Goal: Information Seeking & Learning: Learn about a topic

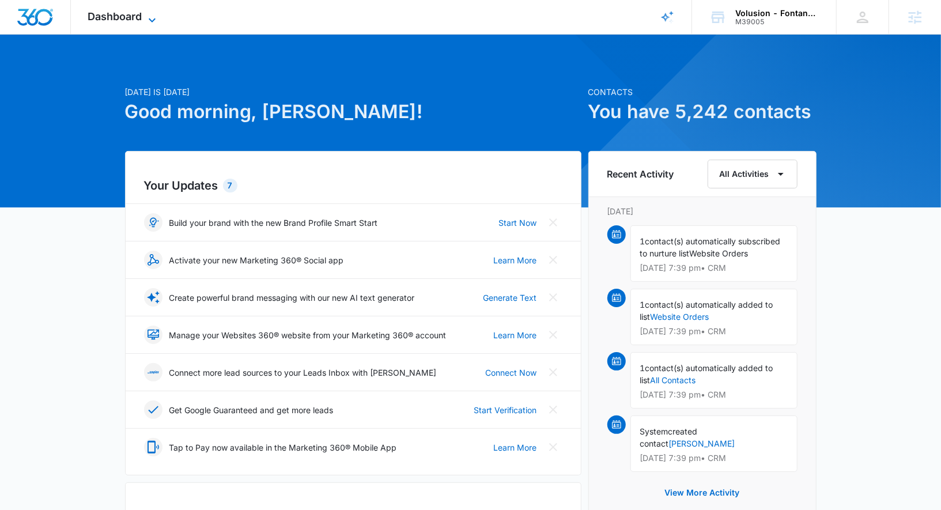
click at [134, 17] on span "Dashboard" at bounding box center [115, 16] width 54 height 12
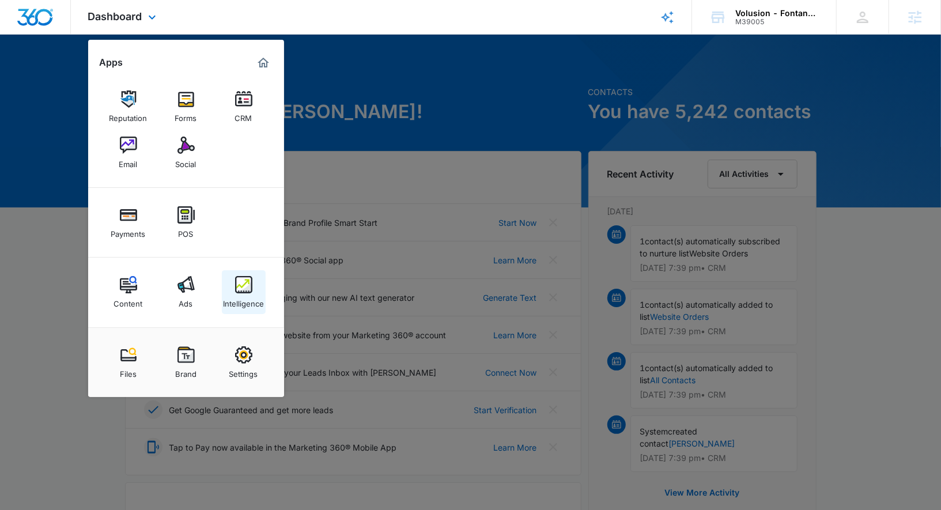
click at [248, 291] on img at bounding box center [243, 284] width 17 height 17
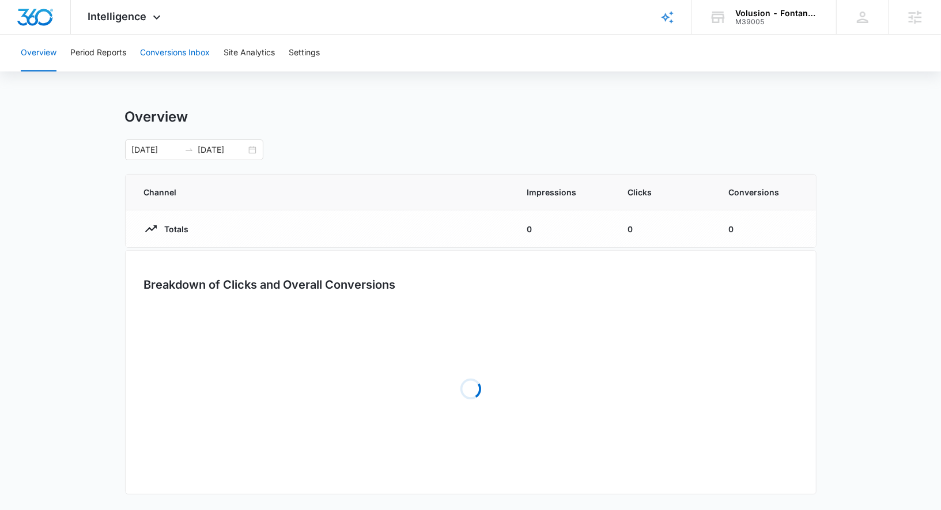
click at [180, 50] on button "Conversions Inbox" at bounding box center [175, 53] width 70 height 37
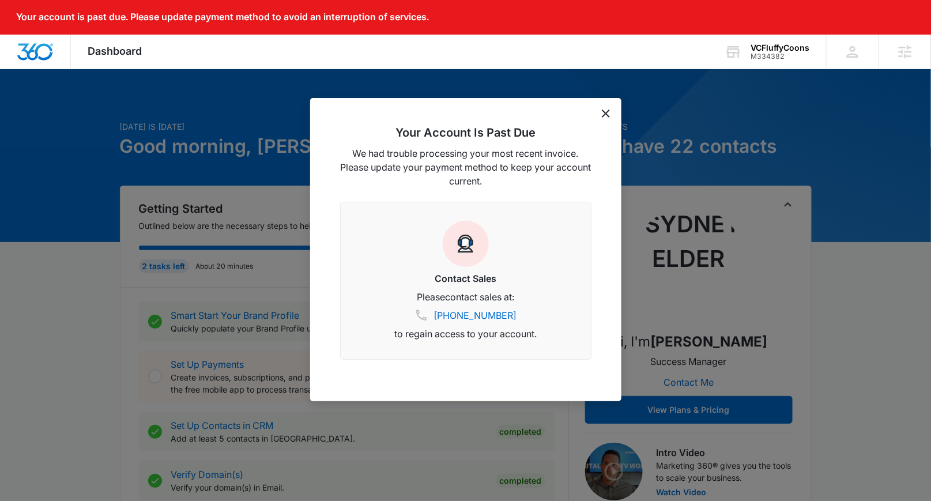
click at [605, 113] on icon "dismiss this dialog" at bounding box center [606, 114] width 8 height 8
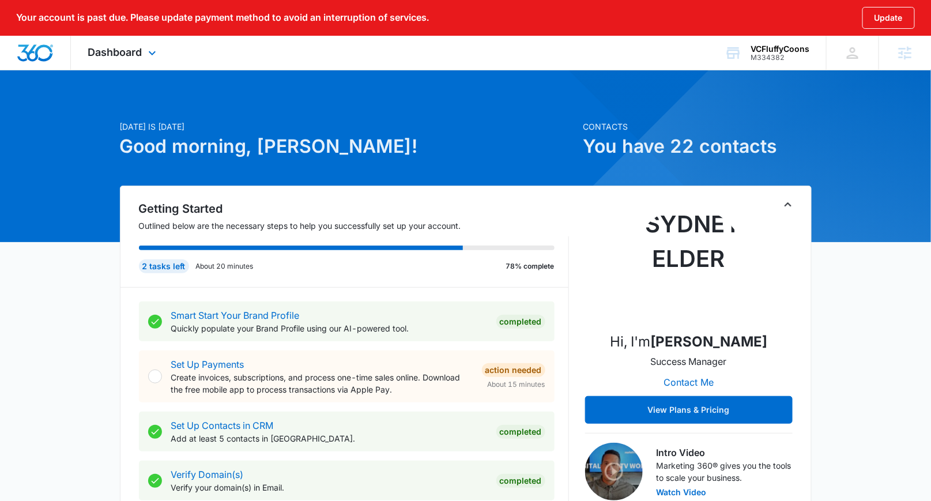
click at [139, 44] on div "Dashboard Apps Reputation Forms CRM Email Social POS Content Ads Intelligence F…" at bounding box center [123, 53] width 105 height 34
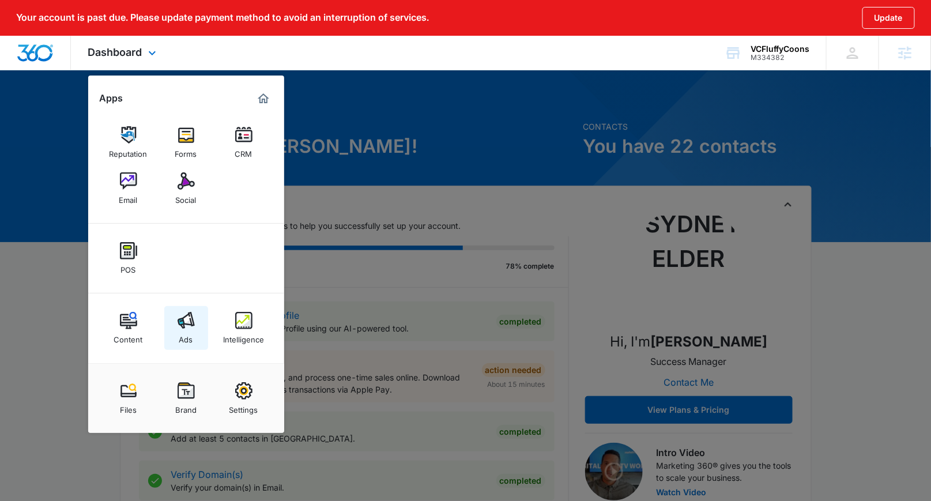
click at [180, 319] on img at bounding box center [186, 320] width 17 height 17
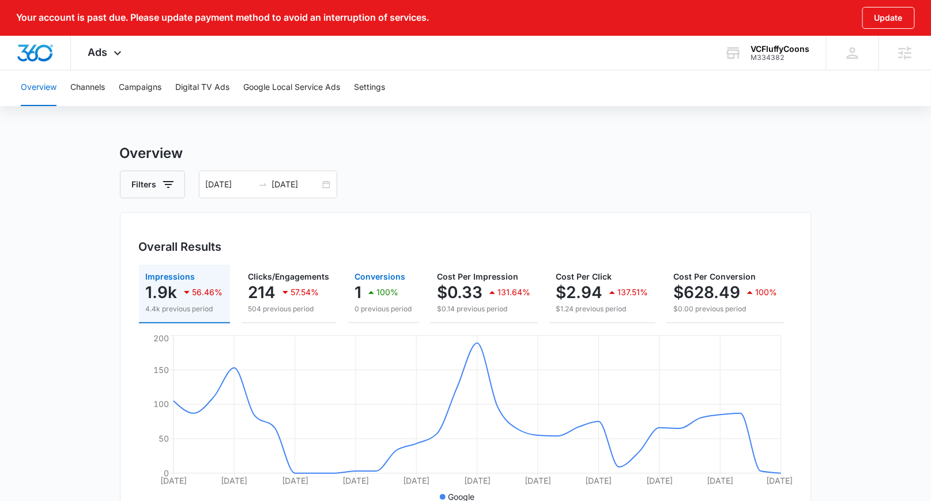
click at [364, 299] on div "100%" at bounding box center [381, 292] width 35 height 23
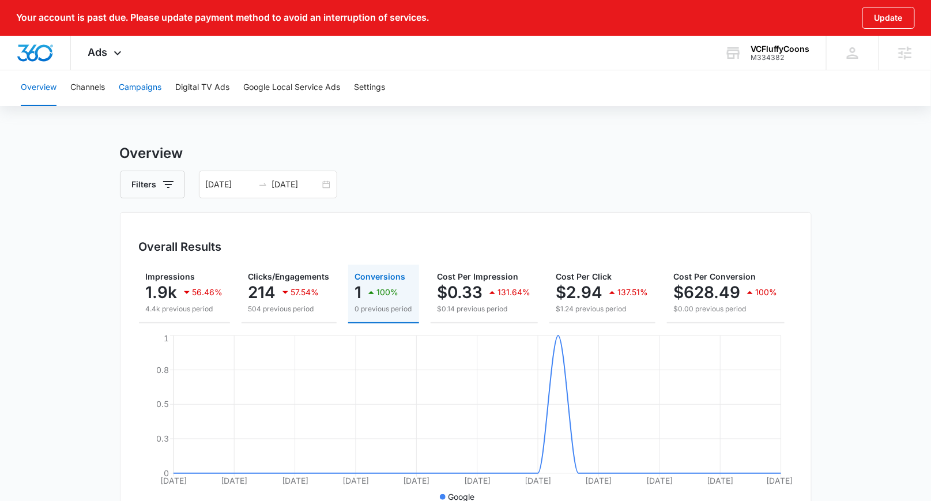
click at [145, 89] on button "Campaigns" at bounding box center [140, 87] width 43 height 37
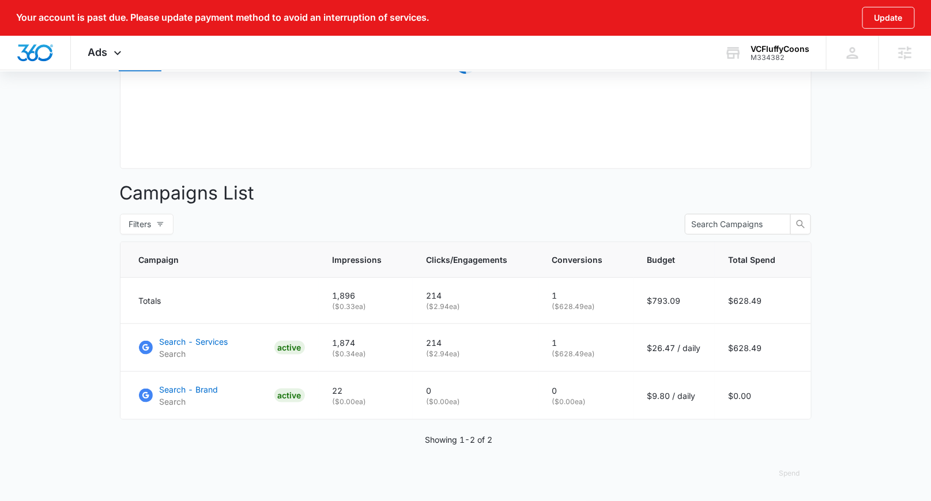
scroll to position [353, 0]
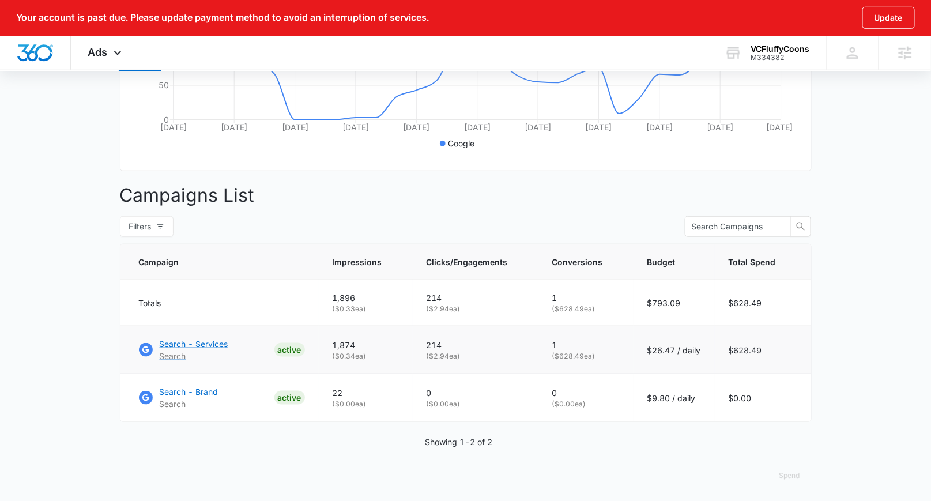
click at [182, 342] on p "Search - Services" at bounding box center [194, 344] width 69 height 12
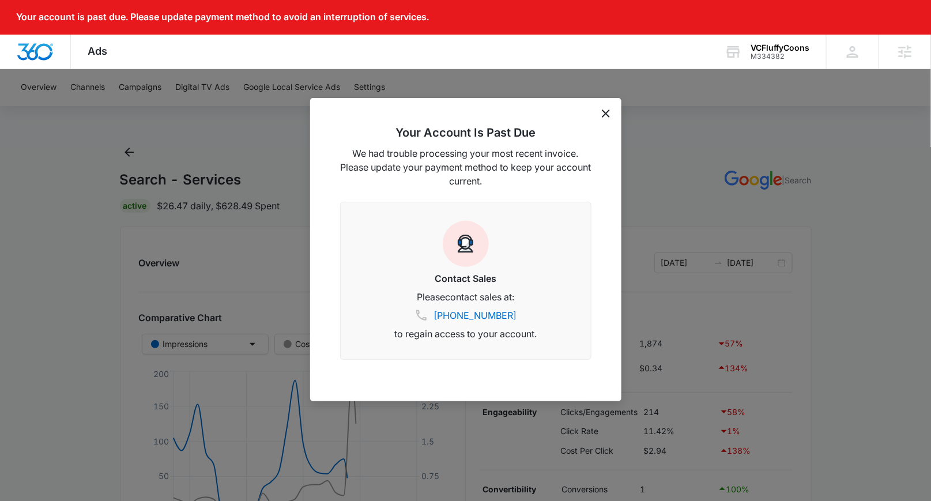
click at [601, 118] on div "Your Account Is Past Due We had trouble processing your most recent invoice. Pl…" at bounding box center [465, 249] width 311 height 303
click at [604, 113] on icon "dismiss this dialog" at bounding box center [606, 114] width 8 height 8
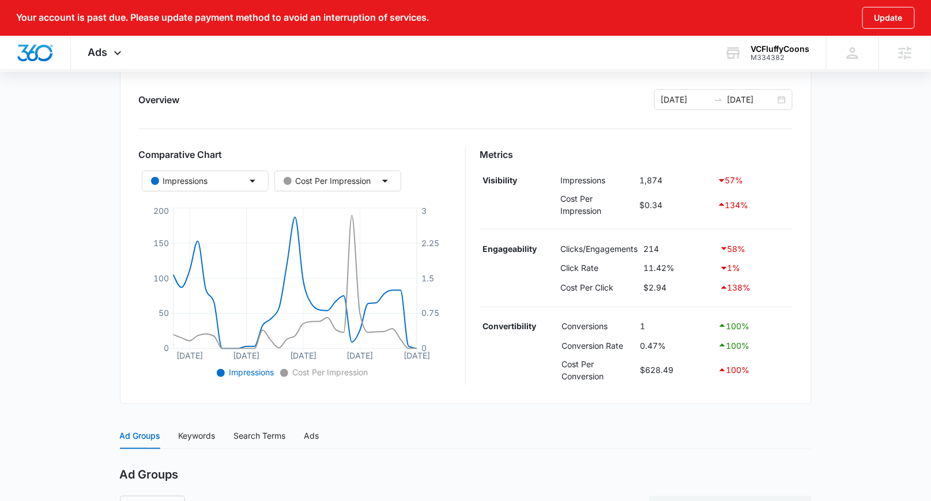
scroll to position [382, 0]
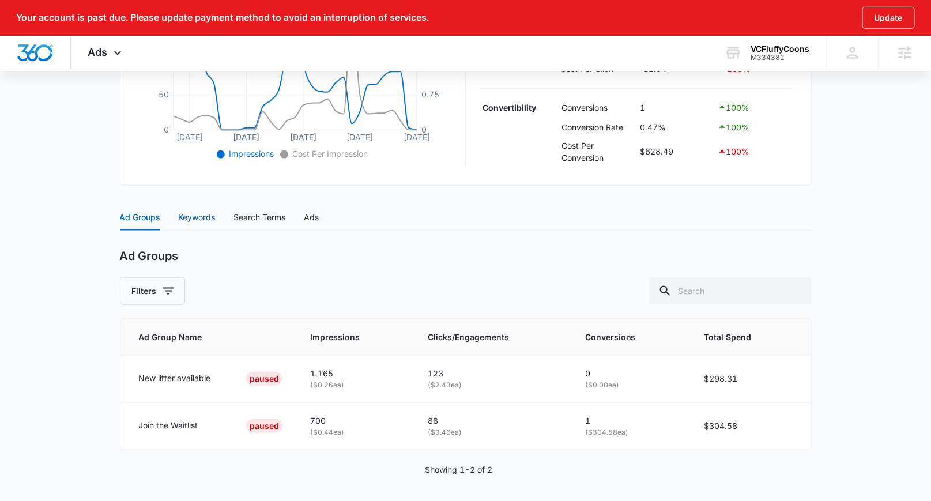
click at [202, 213] on div "Keywords" at bounding box center [197, 217] width 37 height 13
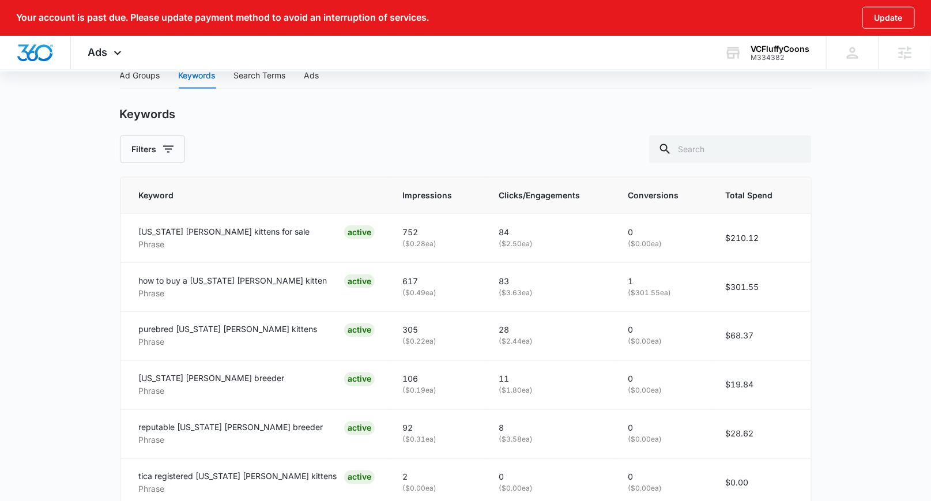
scroll to position [572, 0]
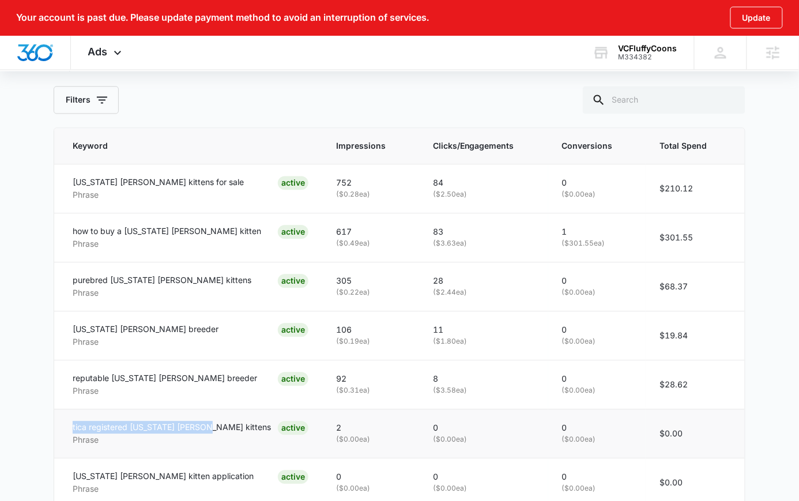
drag, startPoint x: 198, startPoint y: 424, endPoint x: 72, endPoint y: 414, distance: 126.7
click at [72, 414] on td "tica registered maine coon kittens Phrase ACTIVE" at bounding box center [188, 433] width 268 height 49
copy p "tica registered maine coon kittens"
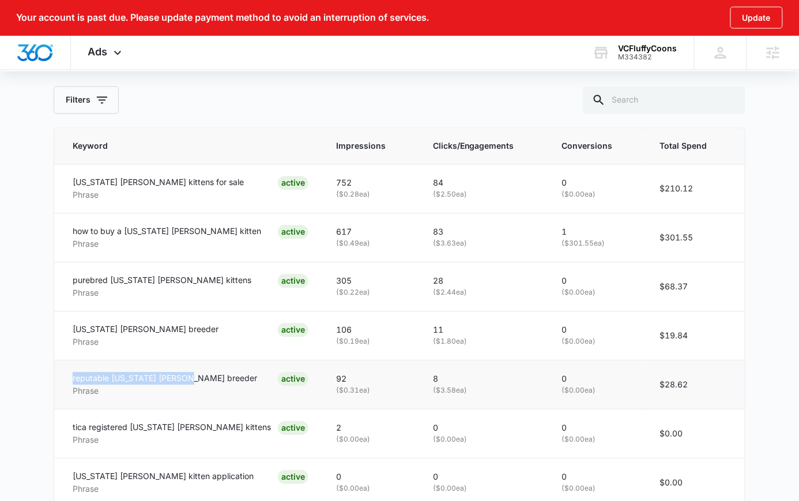
drag, startPoint x: 193, startPoint y: 374, endPoint x: 65, endPoint y: 370, distance: 128.6
click at [65, 370] on td "reputable maine coon breeder Phrase ACTIVE" at bounding box center [188, 384] width 268 height 49
copy p "reputable maine coon breeder"
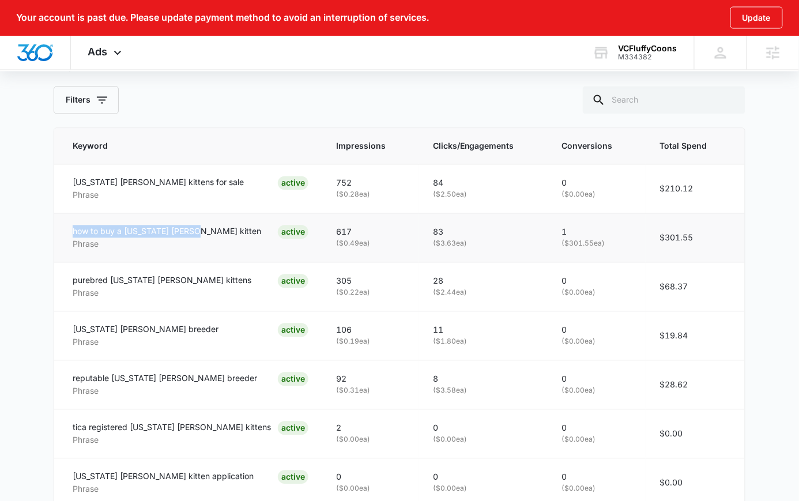
drag, startPoint x: 197, startPoint y: 224, endPoint x: 67, endPoint y: 223, distance: 129.1
click at [67, 223] on td "how to buy a maine coon kitten Phrase ACTIVE" at bounding box center [188, 237] width 268 height 49
copy p "how to buy a maine coon kitten"
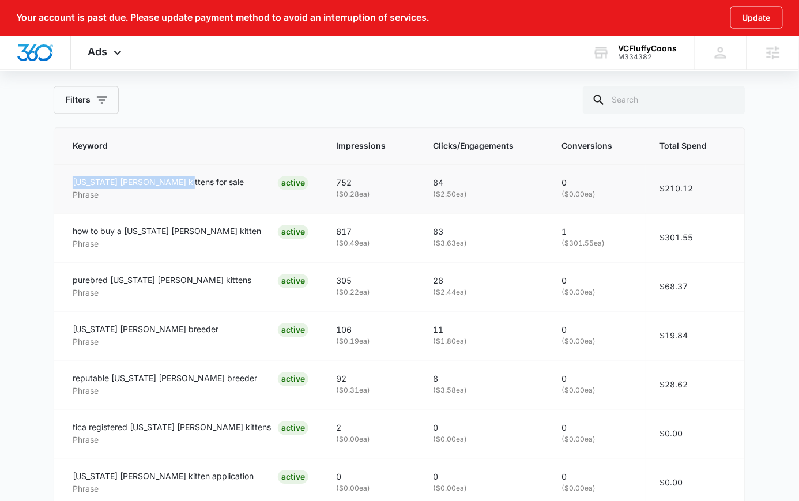
drag, startPoint x: 191, startPoint y: 175, endPoint x: 58, endPoint y: 175, distance: 132.6
click at [58, 175] on td "maine coon kittens for sale Phrase ACTIVE" at bounding box center [188, 188] width 268 height 49
copy p "maine coon kittens for sale"
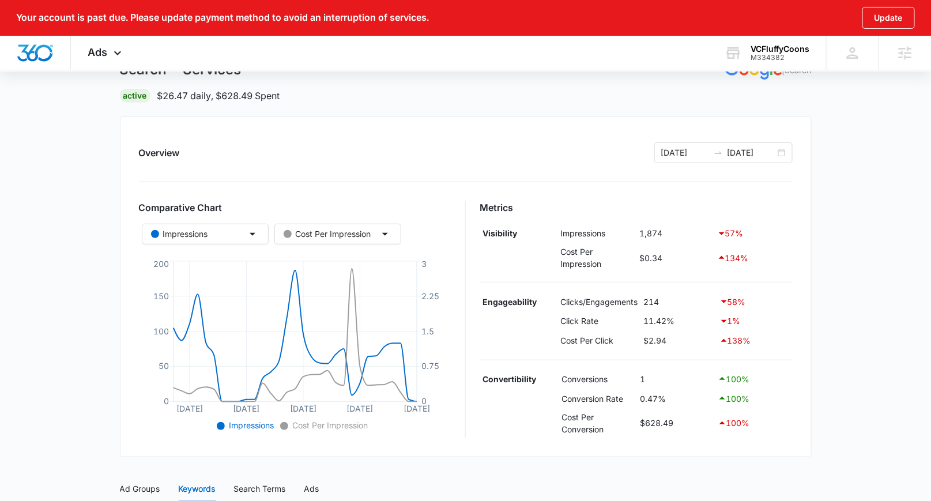
scroll to position [0, 0]
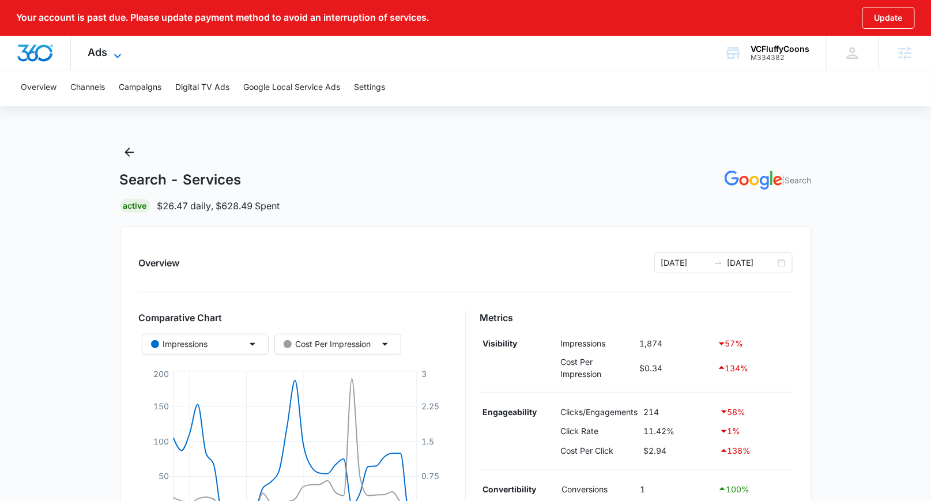
click at [112, 49] on icon at bounding box center [118, 56] width 14 height 14
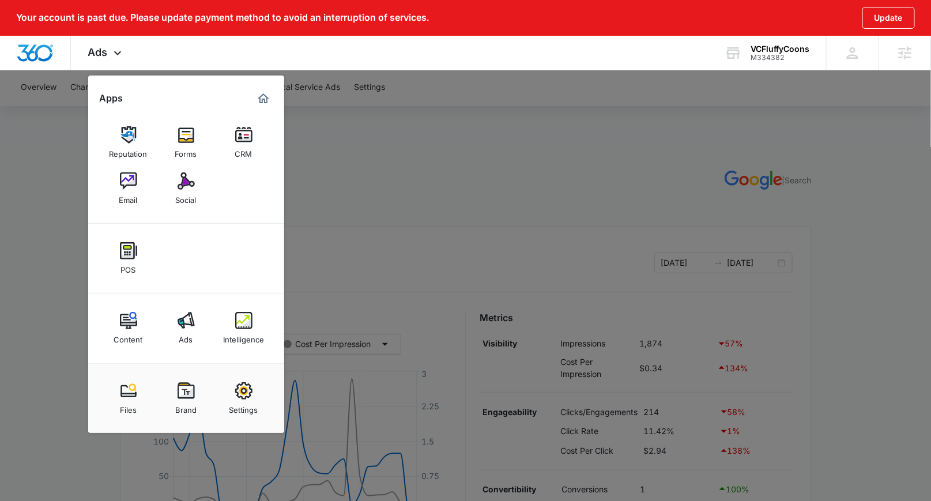
click at [316, 189] on div at bounding box center [465, 250] width 931 height 501
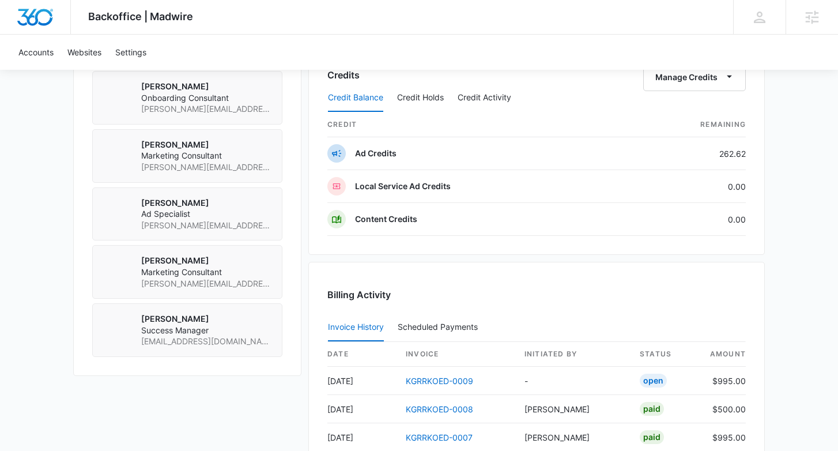
scroll to position [852, 0]
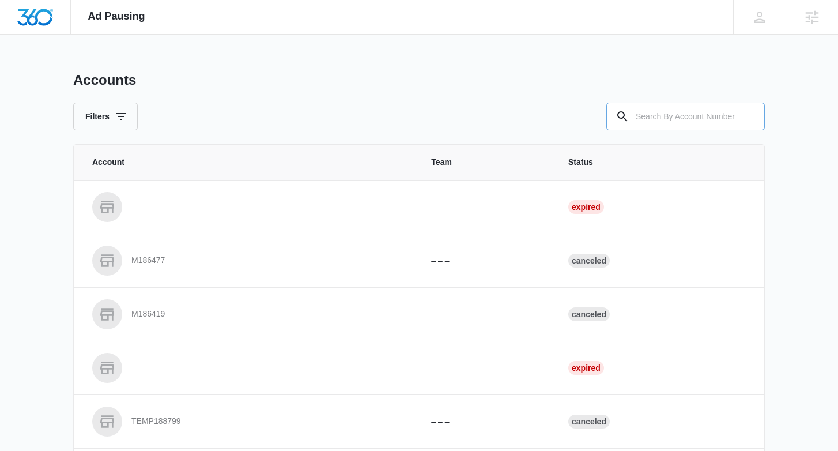
click at [662, 122] on input "text" at bounding box center [685, 117] width 159 height 28
type input "m334382"
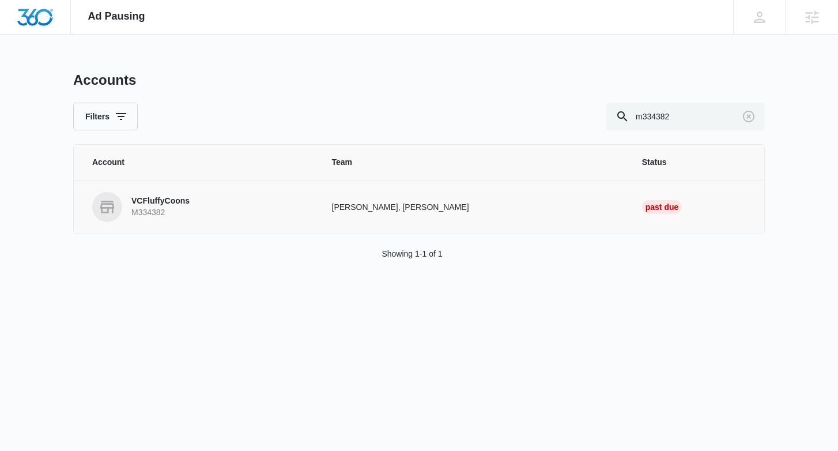
click at [160, 193] on link "VCFluffyCoons M334382" at bounding box center [198, 207] width 212 height 30
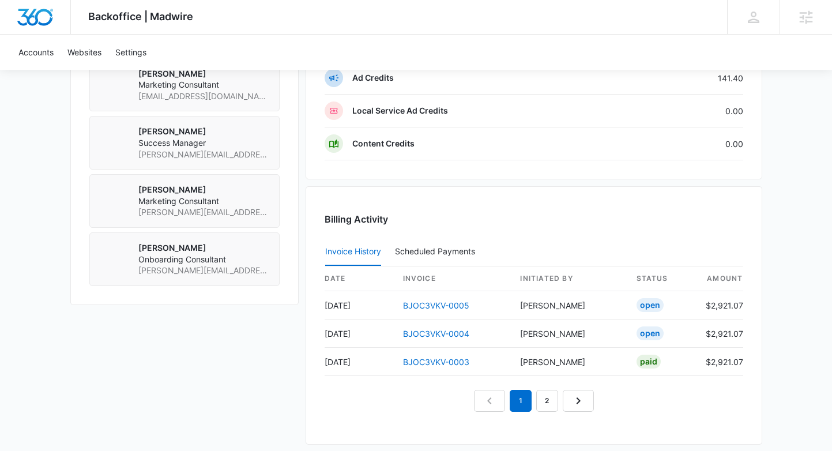
scroll to position [1022, 0]
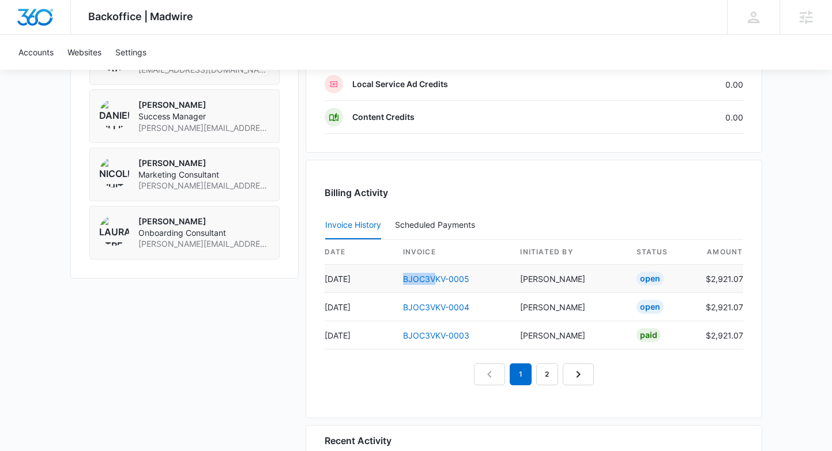
click at [437, 272] on td "BJOC3VKV-0005" at bounding box center [453, 279] width 118 height 28
click at [438, 277] on link "BJOC3VKV-0005" at bounding box center [436, 279] width 66 height 10
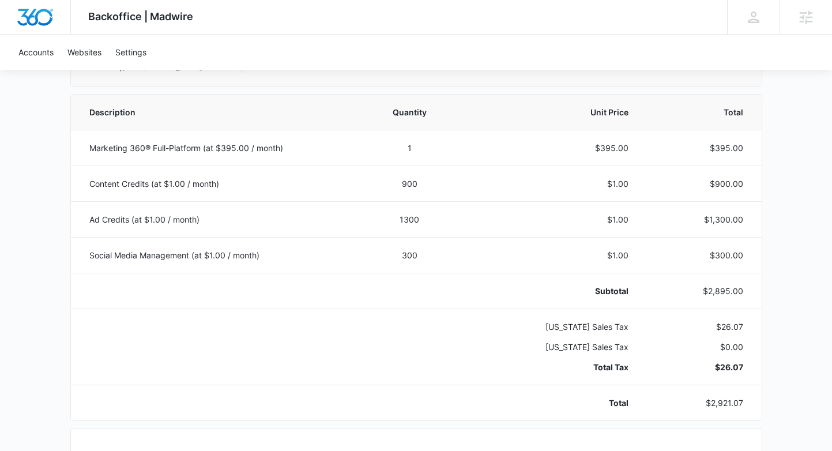
scroll to position [205, 0]
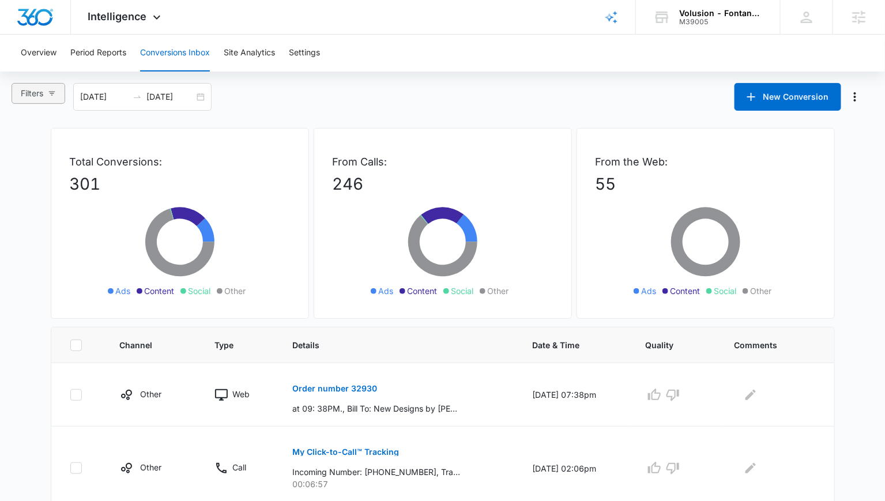
click at [35, 97] on span "Filters" at bounding box center [32, 93] width 22 height 13
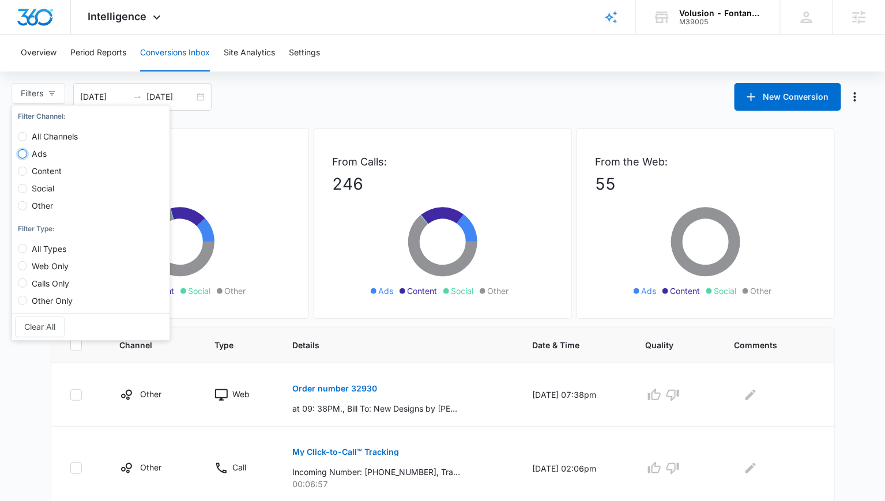
click at [21, 154] on input "Ads" at bounding box center [22, 153] width 9 height 9
radio input "true"
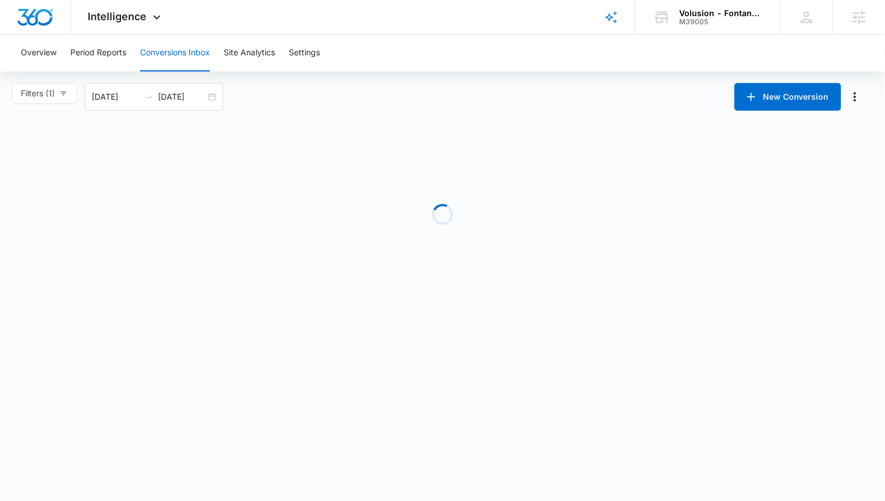
click at [273, 114] on main "Filters (1) Filter Channel : All Channels Ads Content Social Other Filter Type …" at bounding box center [442, 192] width 885 height 218
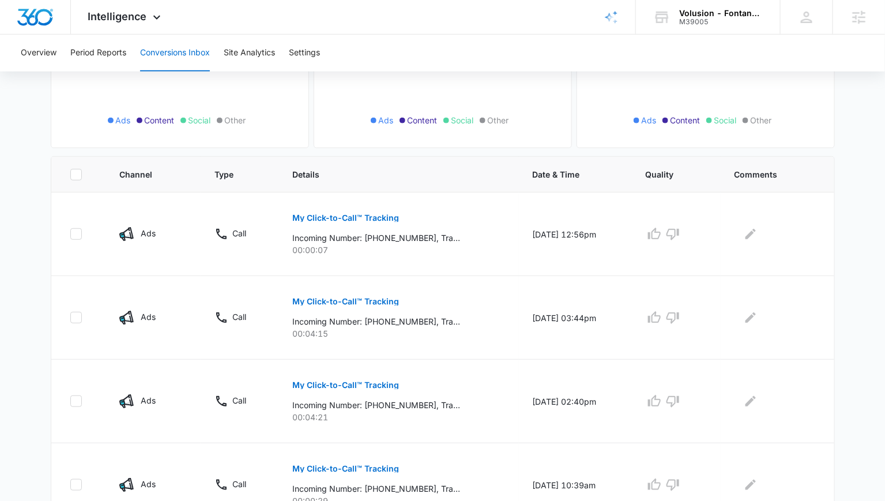
scroll to position [184, 0]
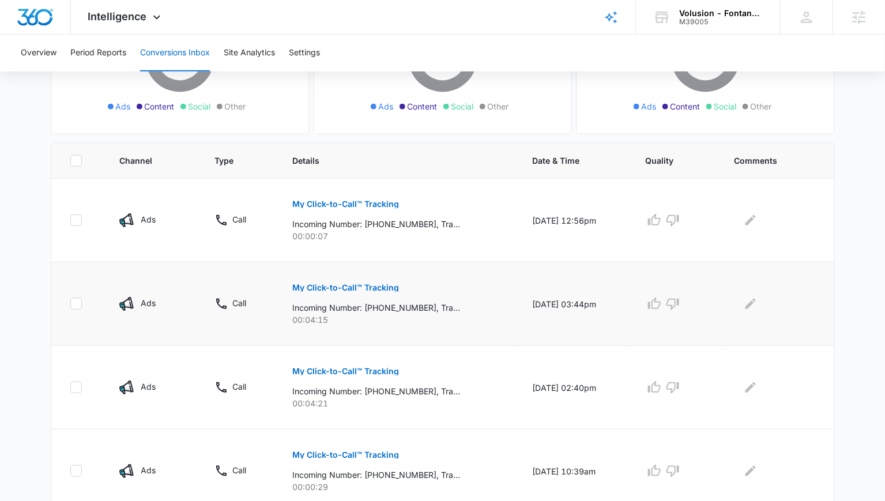
click at [313, 284] on p "My Click-to-Call™ Tracking" at bounding box center [345, 288] width 107 height 8
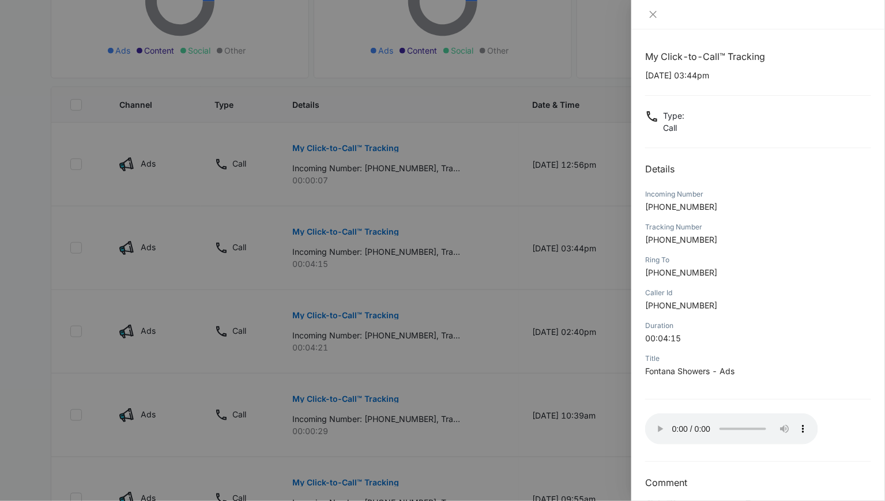
scroll to position [246, 0]
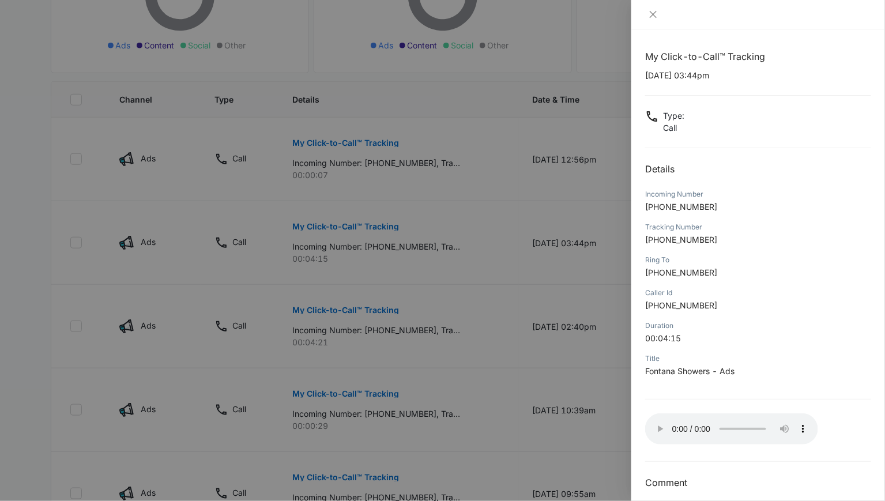
click at [363, 307] on div at bounding box center [442, 250] width 885 height 501
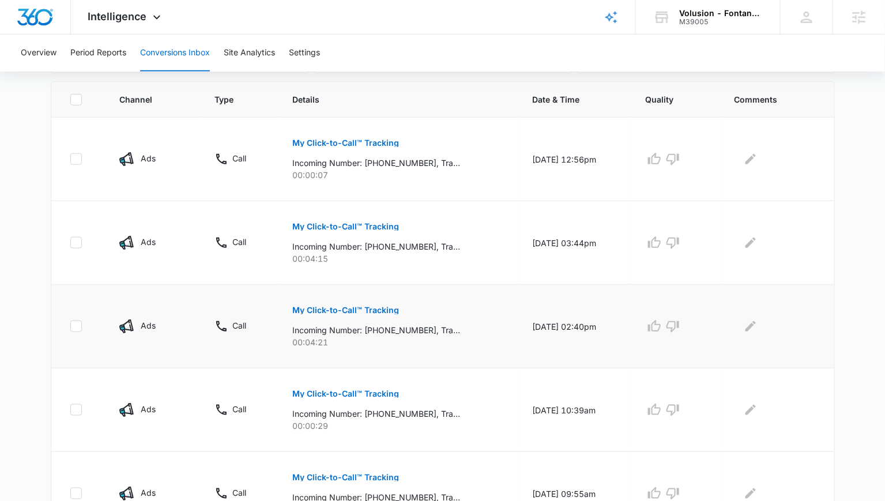
click at [347, 308] on p "My Click-to-Call™ Tracking" at bounding box center [345, 310] width 107 height 8
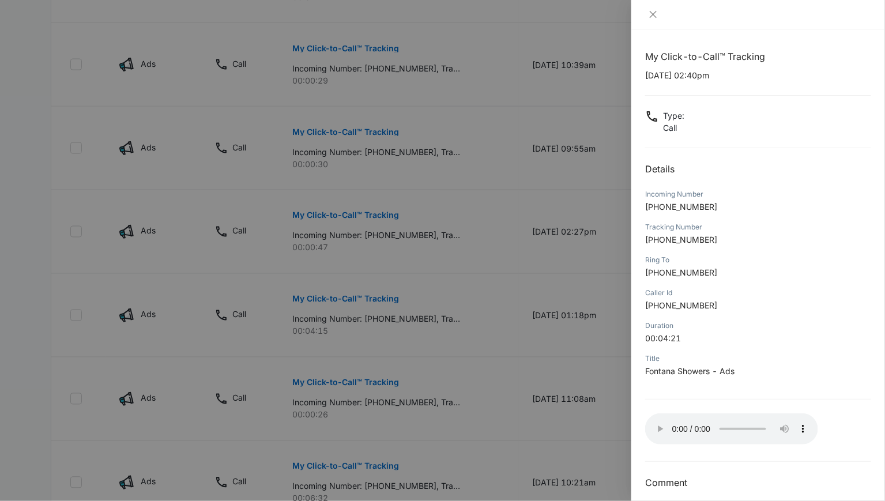
scroll to position [591, 0]
click at [412, 353] on div at bounding box center [442, 250] width 885 height 501
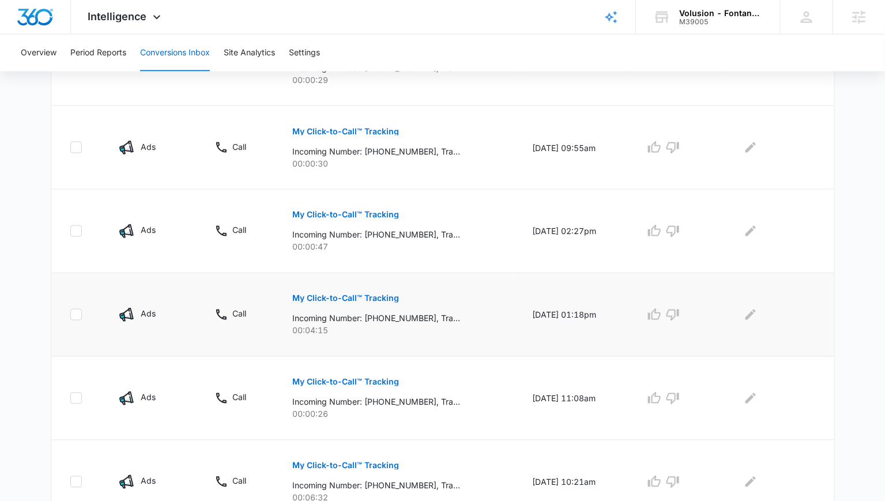
click at [362, 295] on p "My Click-to-Call™ Tracking" at bounding box center [345, 299] width 107 height 8
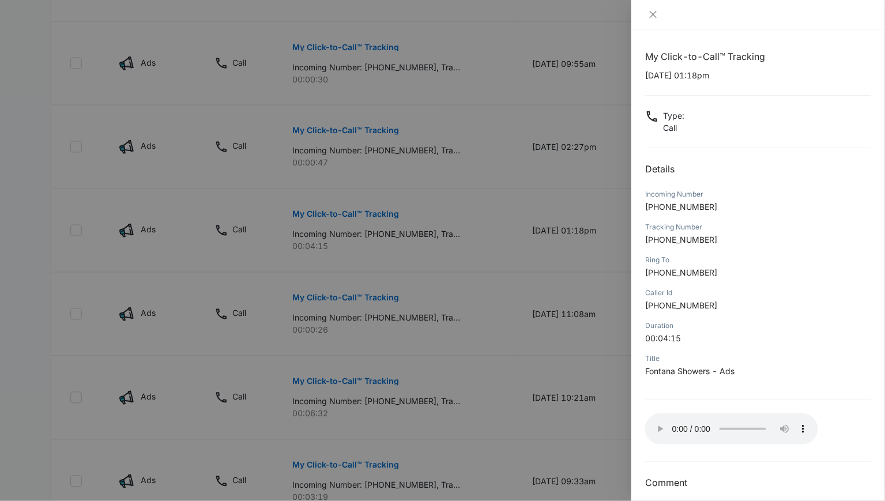
scroll to position [688, 0]
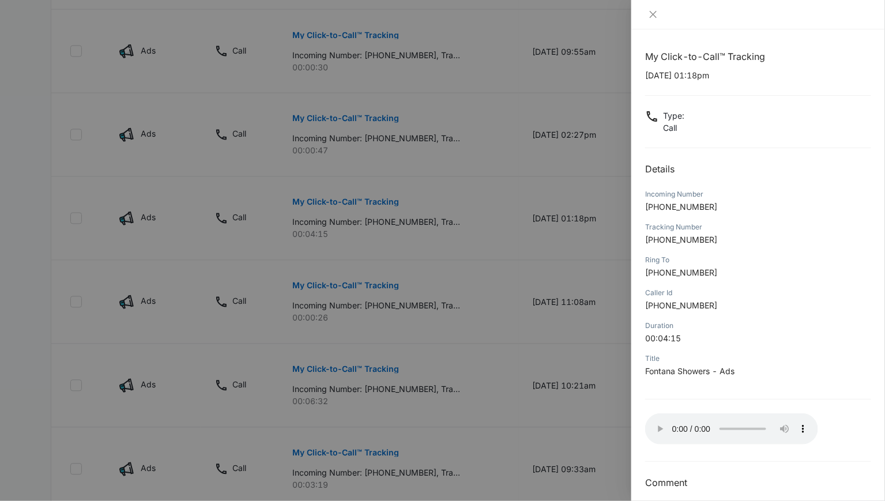
click at [404, 384] on div at bounding box center [442, 250] width 885 height 501
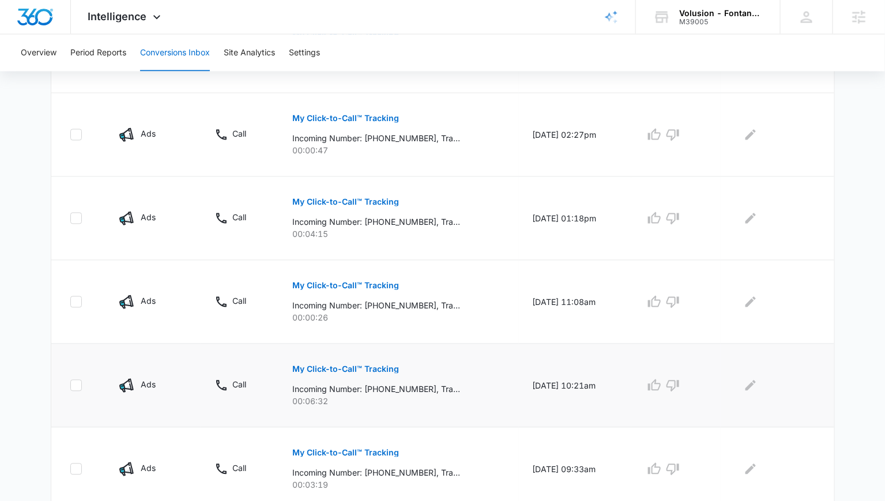
click at [371, 371] on button "My Click-to-Call™ Tracking" at bounding box center [345, 370] width 107 height 28
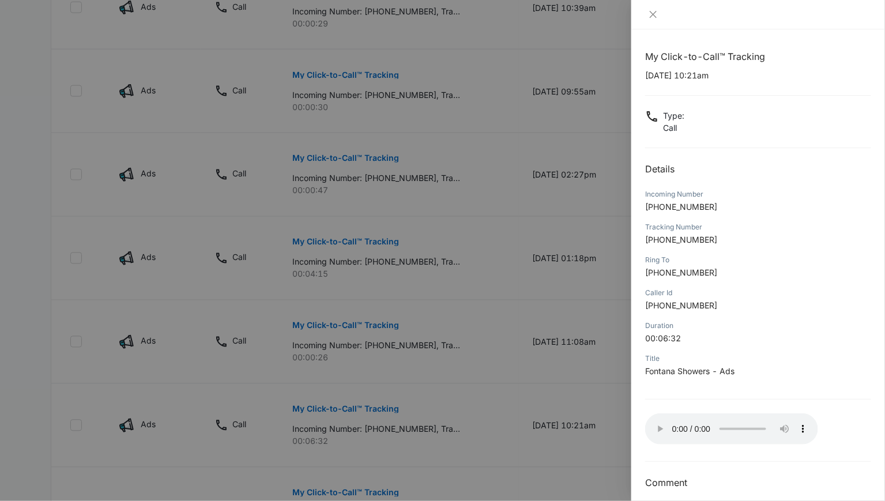
scroll to position [764, 0]
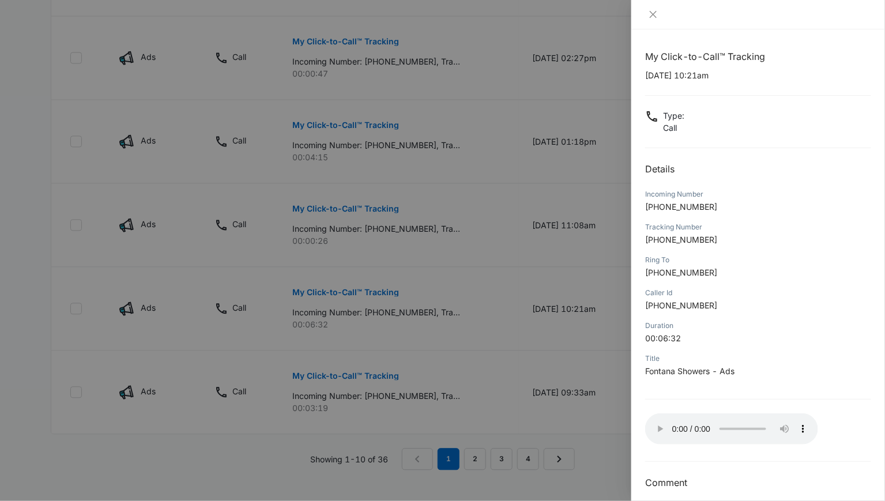
click at [481, 425] on div at bounding box center [442, 250] width 885 height 501
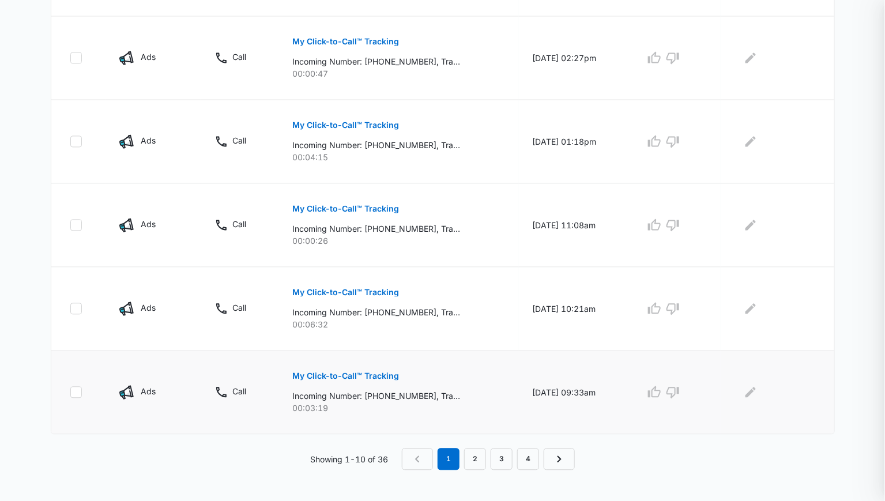
scroll to position [730, 0]
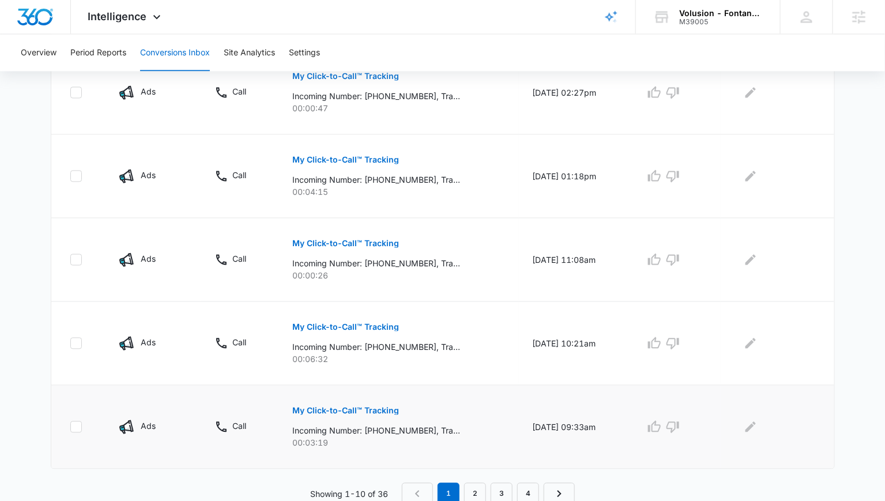
click at [356, 412] on button "My Click-to-Call™ Tracking" at bounding box center [345, 411] width 107 height 28
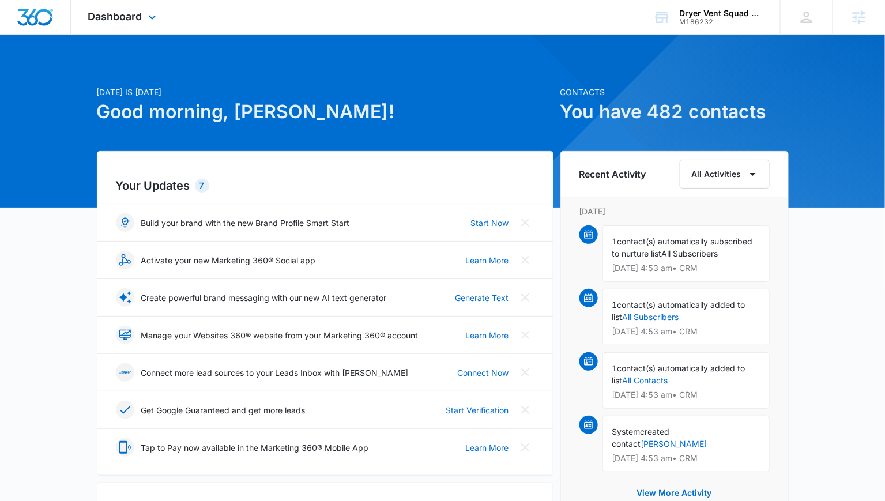
click at [115, 6] on div "Dashboard Apps Reputation Websites Forms CRM Email Social Shop Payments POS Con…" at bounding box center [123, 17] width 105 height 34
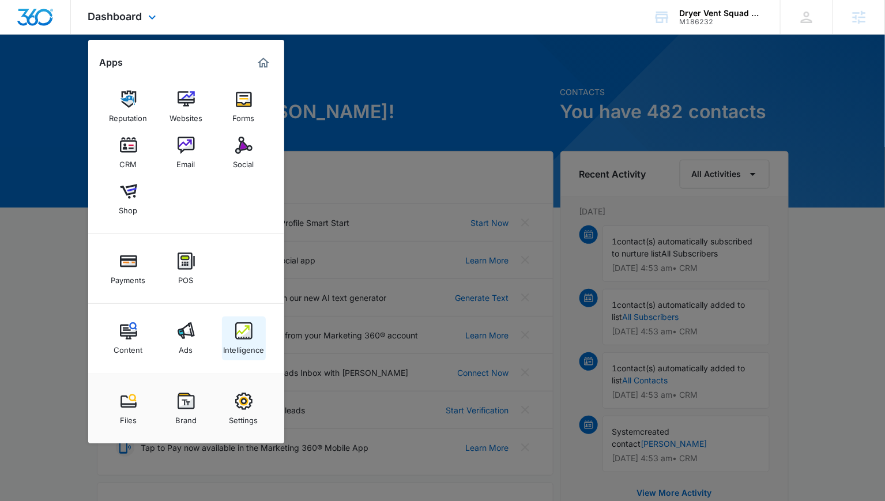
click at [252, 332] on link "Intelligence" at bounding box center [244, 338] width 44 height 44
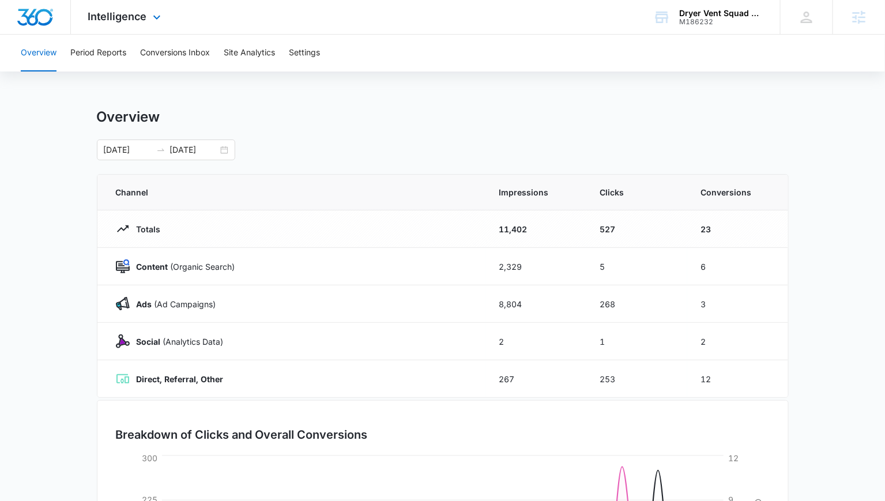
click at [145, 9] on div "Intelligence Apps Reputation Websites Forms CRM Email Social Shop Payments POS …" at bounding box center [126, 17] width 110 height 34
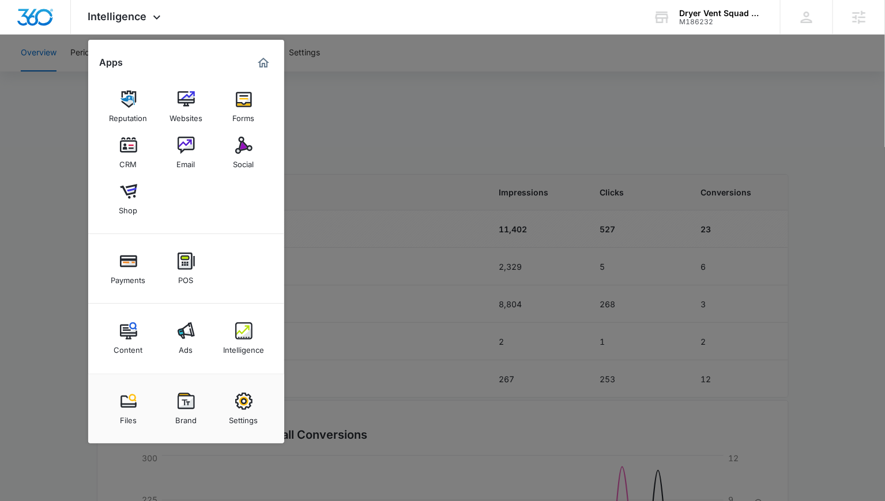
click at [337, 189] on div at bounding box center [442, 250] width 885 height 501
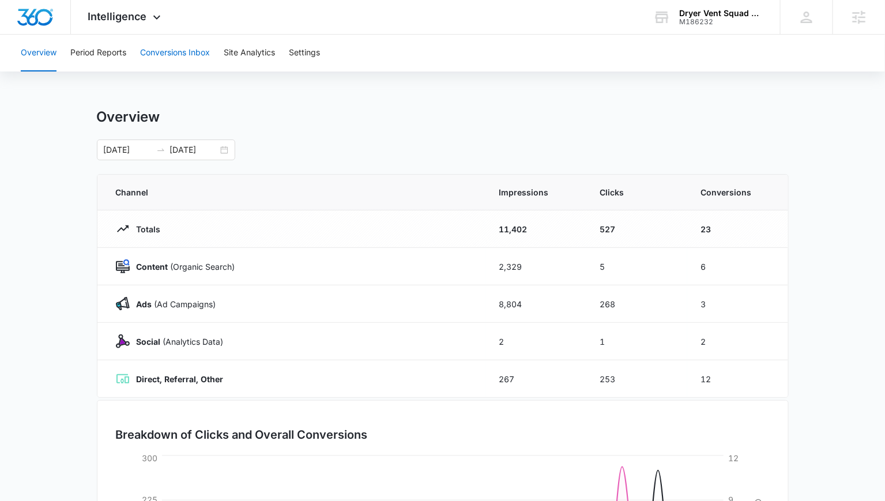
click at [189, 58] on button "Conversions Inbox" at bounding box center [175, 53] width 70 height 37
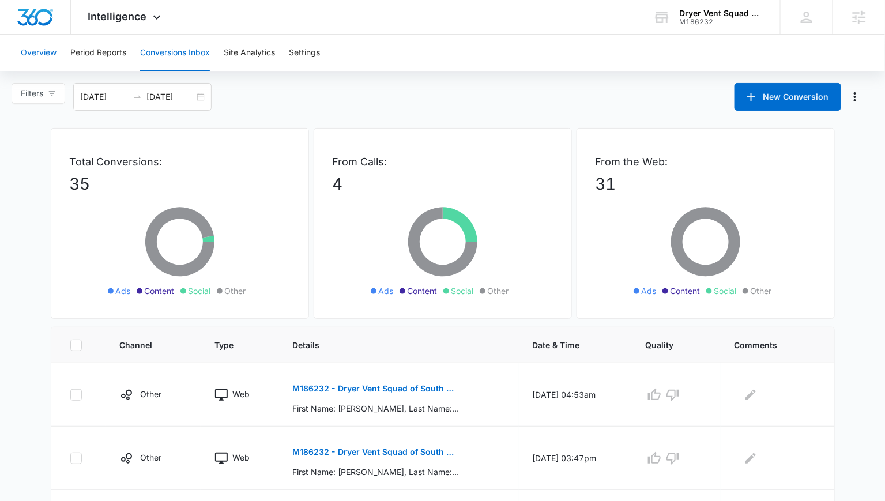
click at [54, 48] on button "Overview" at bounding box center [39, 53] width 36 height 37
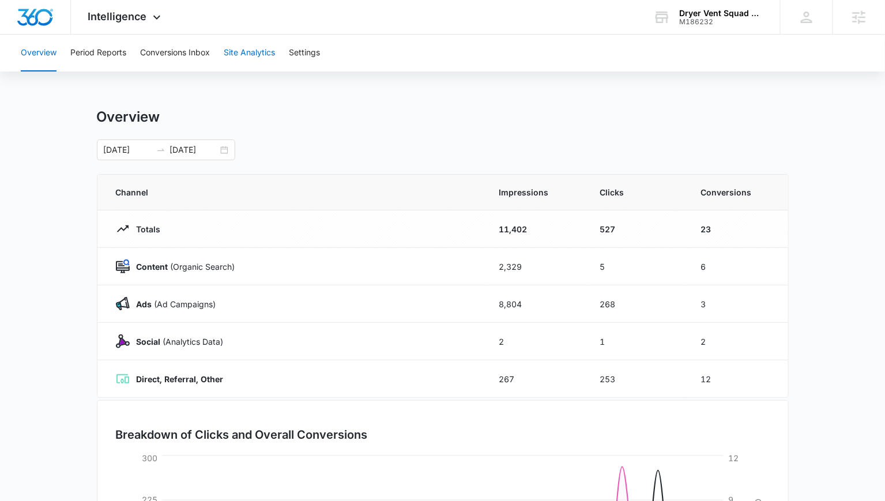
click at [275, 53] on button "Site Analytics" at bounding box center [249, 53] width 51 height 37
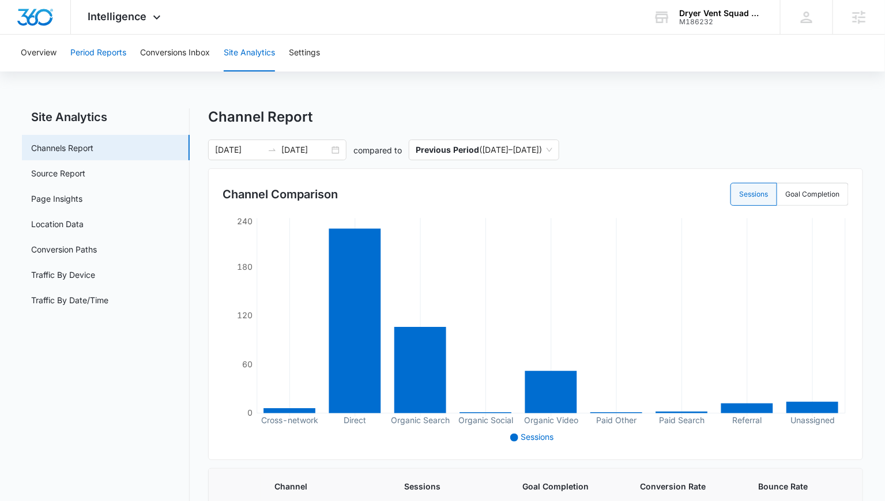
click at [105, 47] on button "Period Reports" at bounding box center [98, 53] width 56 height 37
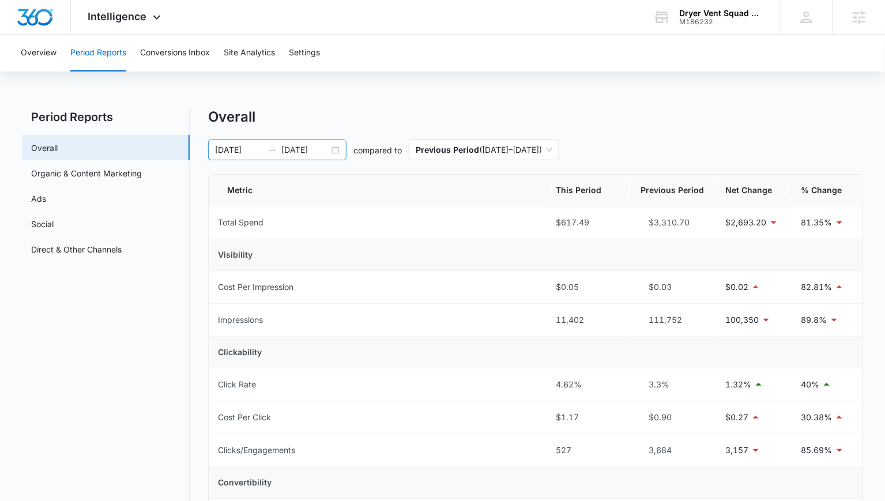
click at [333, 150] on div "[DATE] [DATE]" at bounding box center [277, 150] width 138 height 21
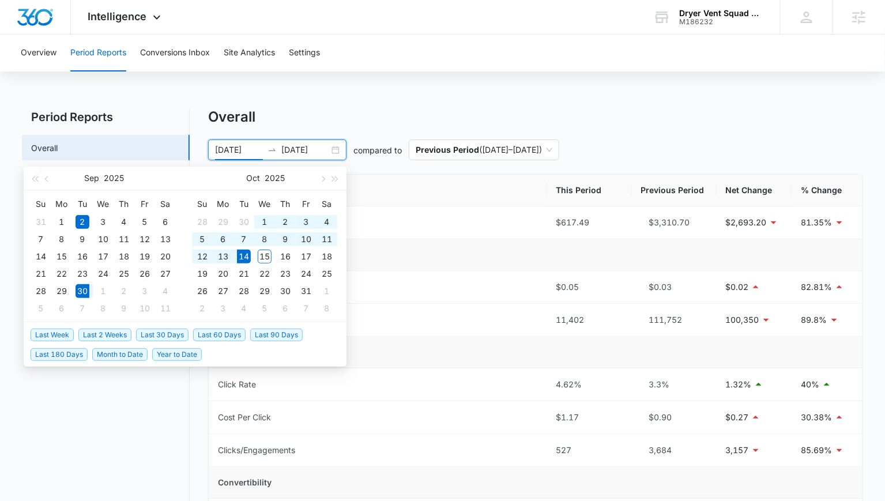
click at [86, 334] on span "Last 2 Weeks" at bounding box center [104, 335] width 53 height 13
type input "[DATE]"
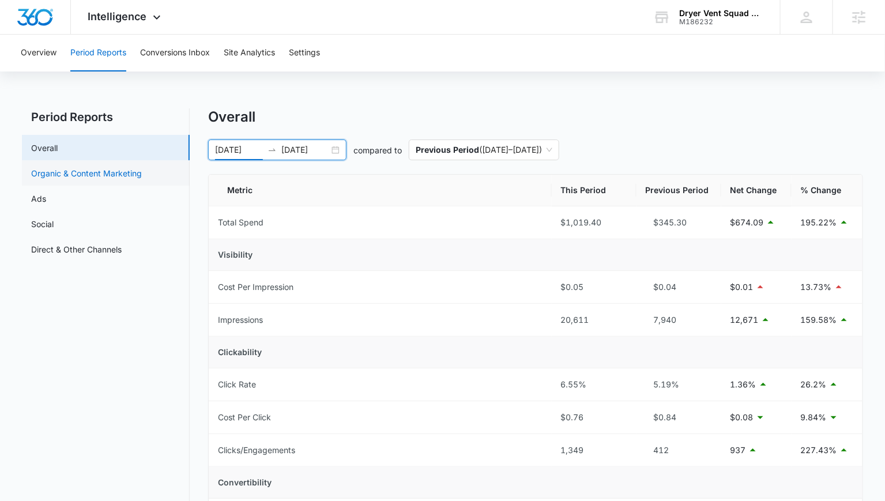
click at [138, 178] on link "Organic & Content Marketing" at bounding box center [86, 173] width 111 height 12
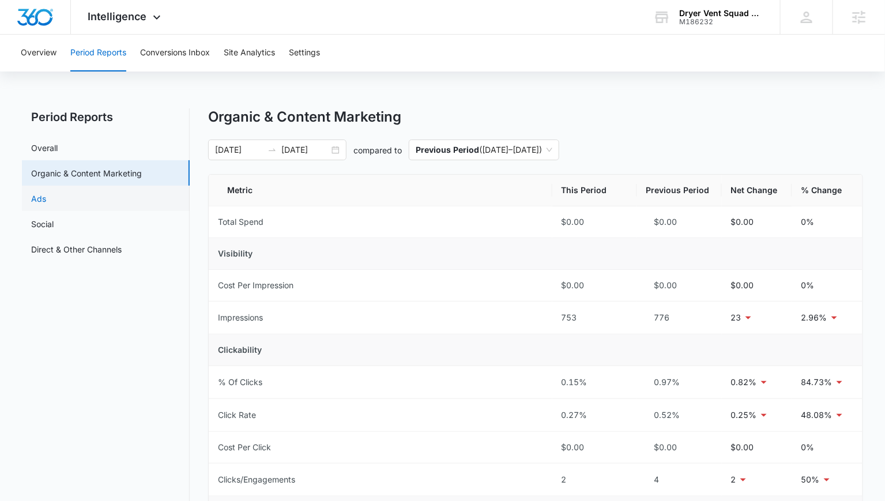
click at [46, 194] on link "Ads" at bounding box center [38, 199] width 15 height 12
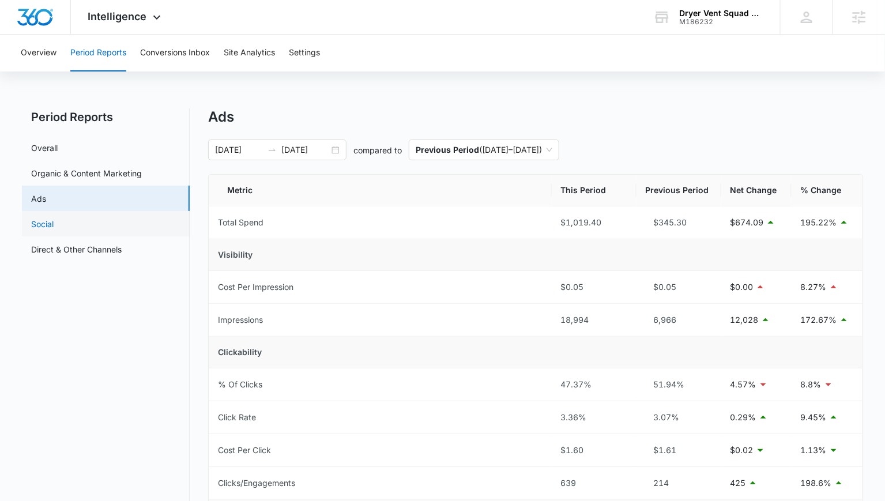
click at [54, 225] on link "Social" at bounding box center [42, 224] width 22 height 12
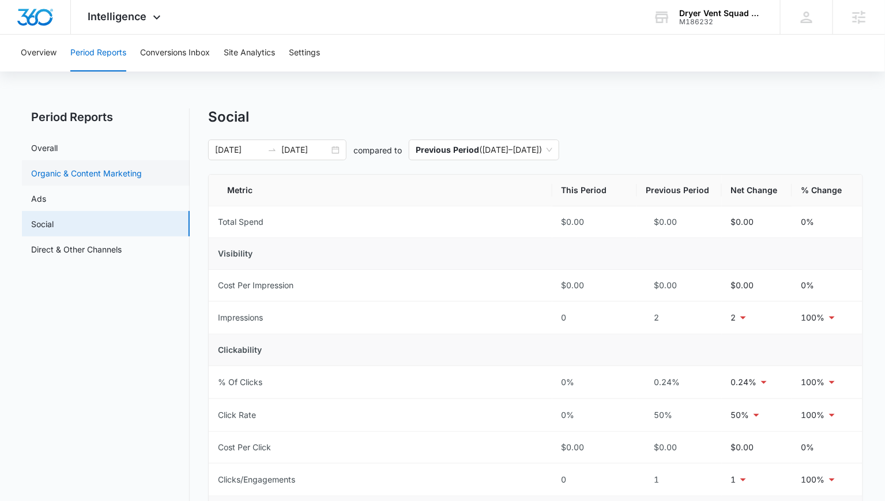
click at [111, 179] on link "Organic & Content Marketing" at bounding box center [86, 173] width 111 height 12
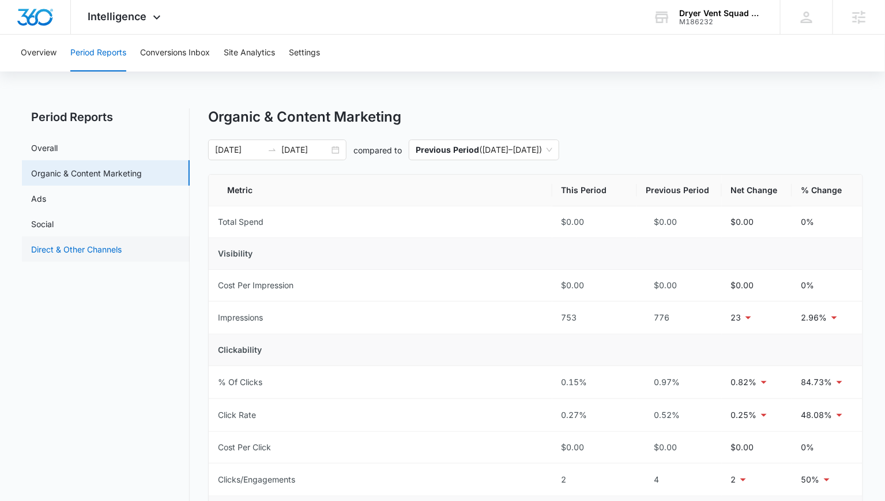
click at [119, 247] on link "Direct & Other Channels" at bounding box center [76, 249] width 91 height 12
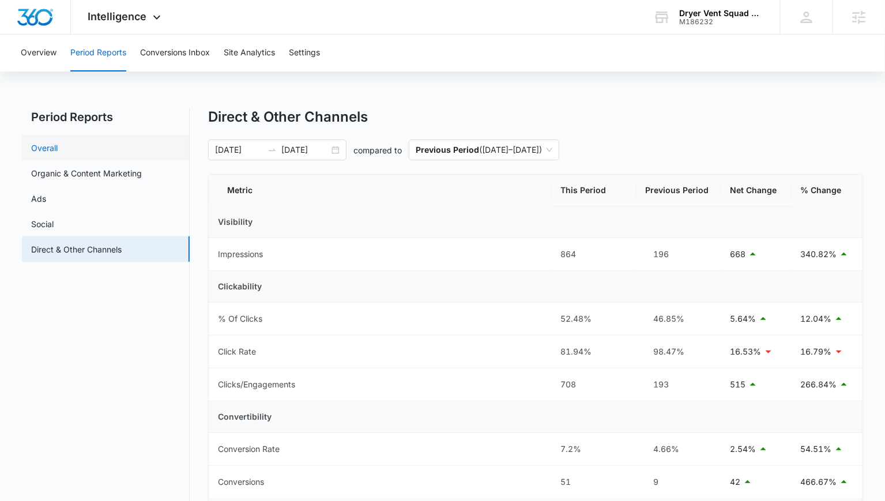
click at [58, 144] on link "Overall" at bounding box center [44, 148] width 27 height 12
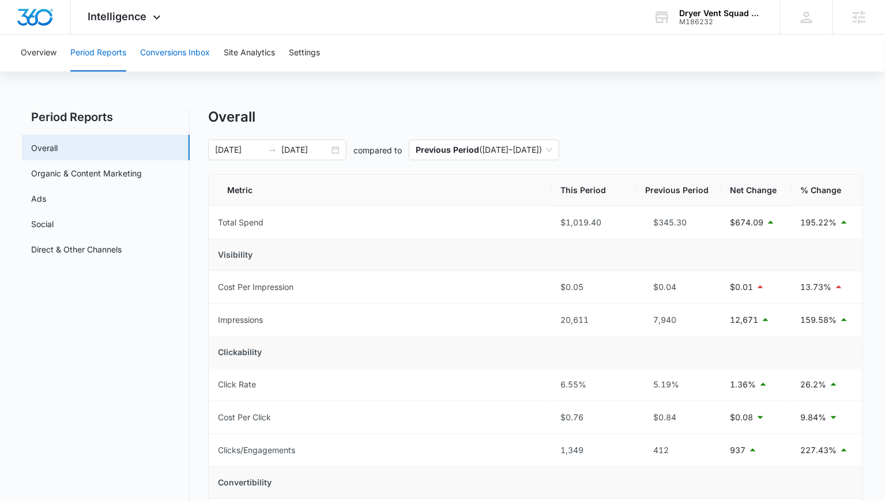
click at [175, 56] on button "Conversions Inbox" at bounding box center [175, 53] width 70 height 37
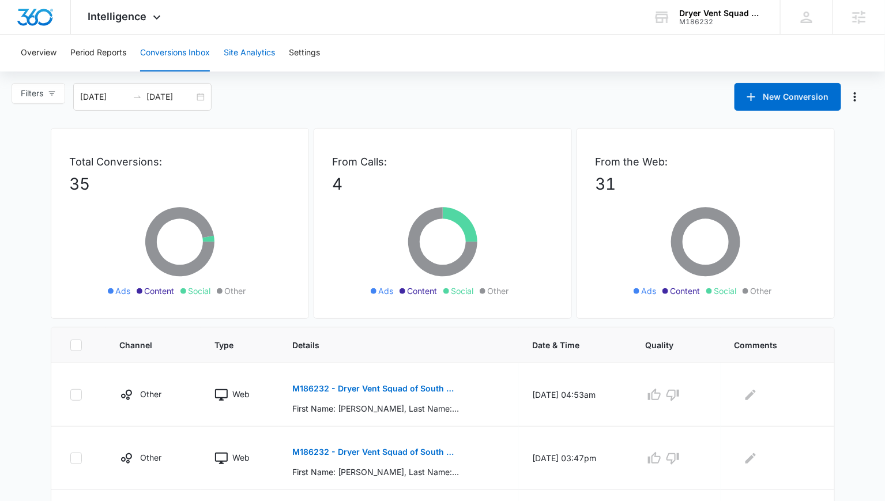
click at [233, 36] on button "Site Analytics" at bounding box center [249, 53] width 51 height 37
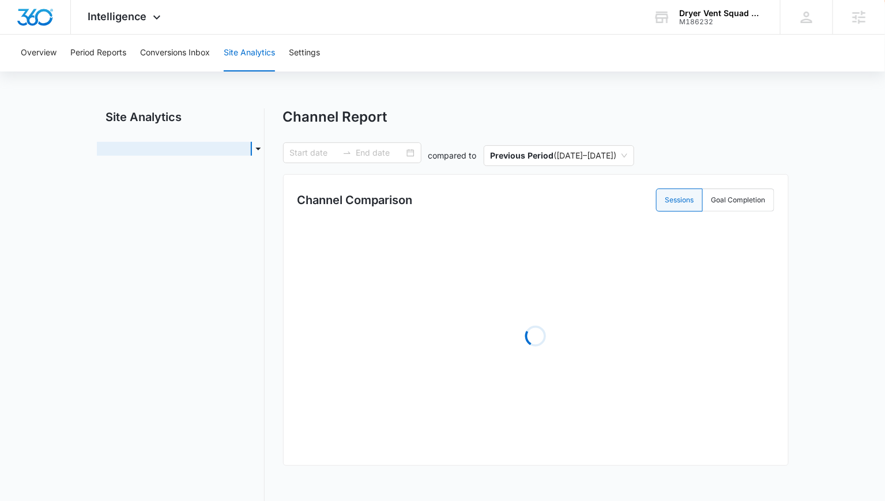
type input "[DATE]"
radio input "true"
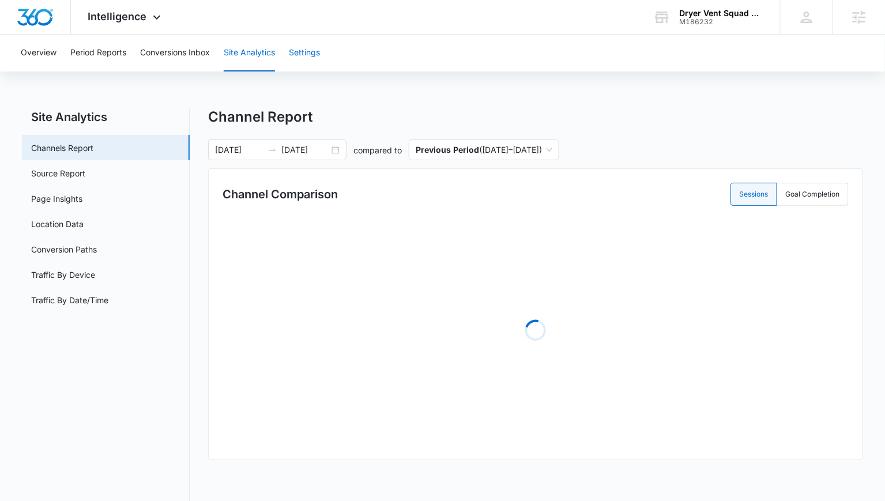
click at [303, 50] on button "Settings" at bounding box center [304, 53] width 31 height 37
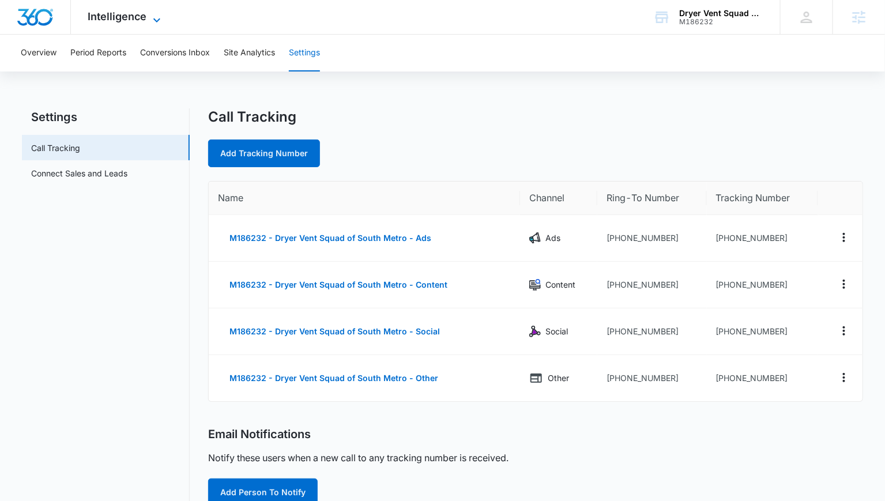
click at [126, 22] on span "Intelligence" at bounding box center [117, 16] width 59 height 12
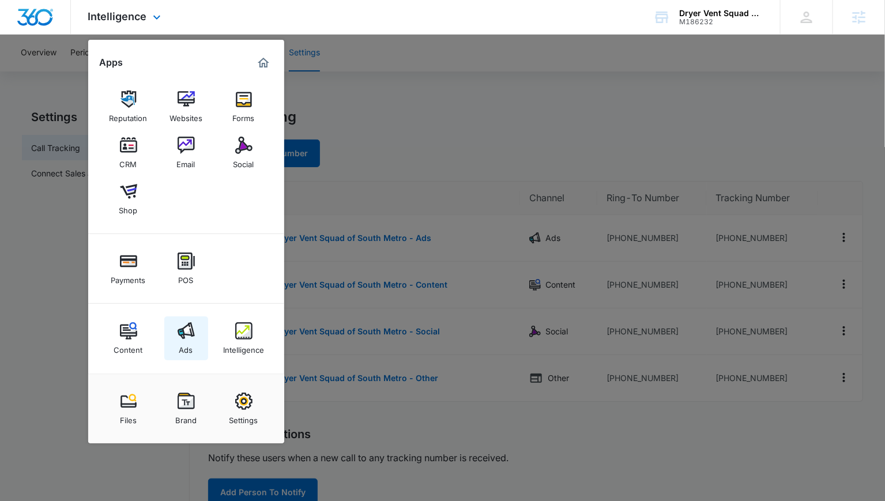
click at [188, 342] on div "Ads" at bounding box center [186, 347] width 14 height 15
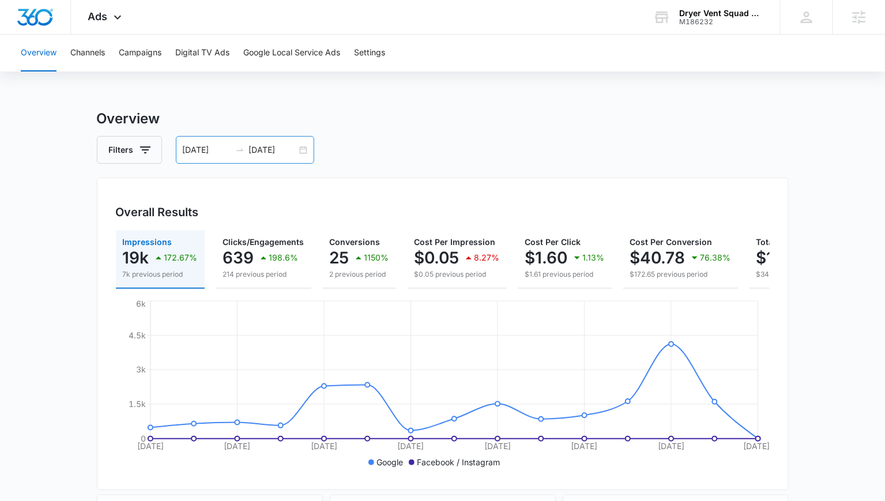
click at [303, 152] on div "[DATE] [DATE]" at bounding box center [245, 150] width 138 height 28
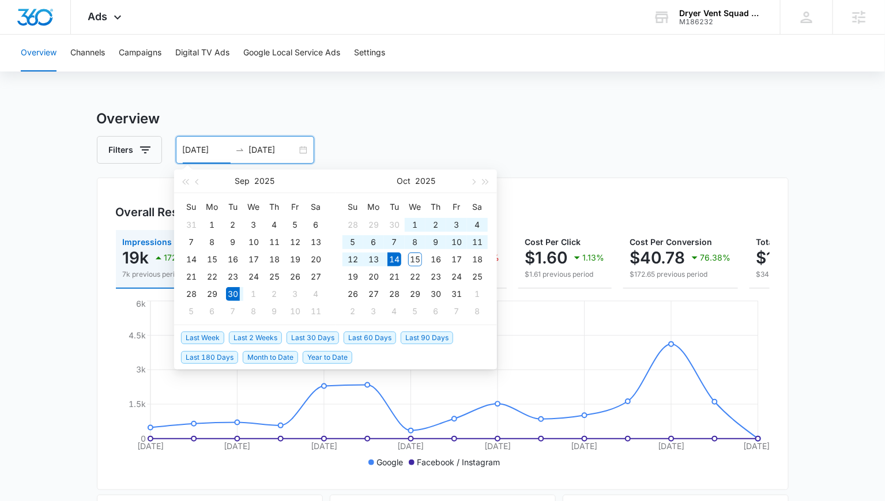
click at [315, 337] on span "Last 30 Days" at bounding box center [313, 337] width 52 height 13
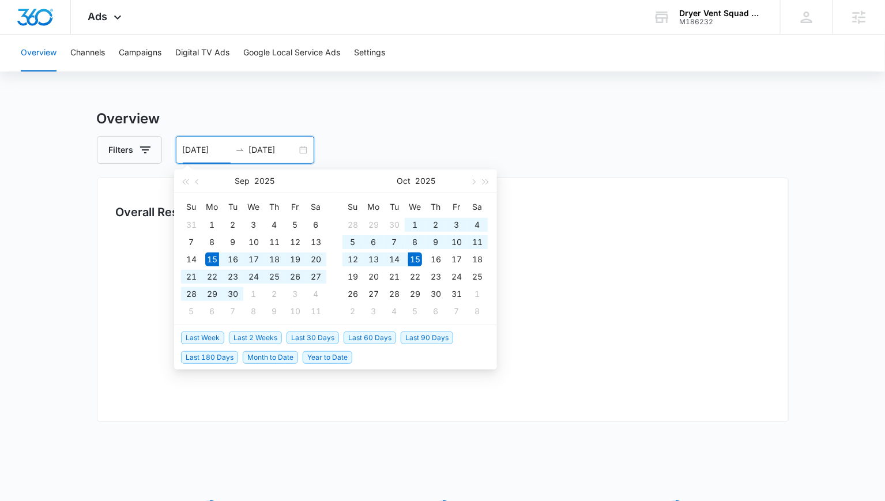
type input "[DATE]"
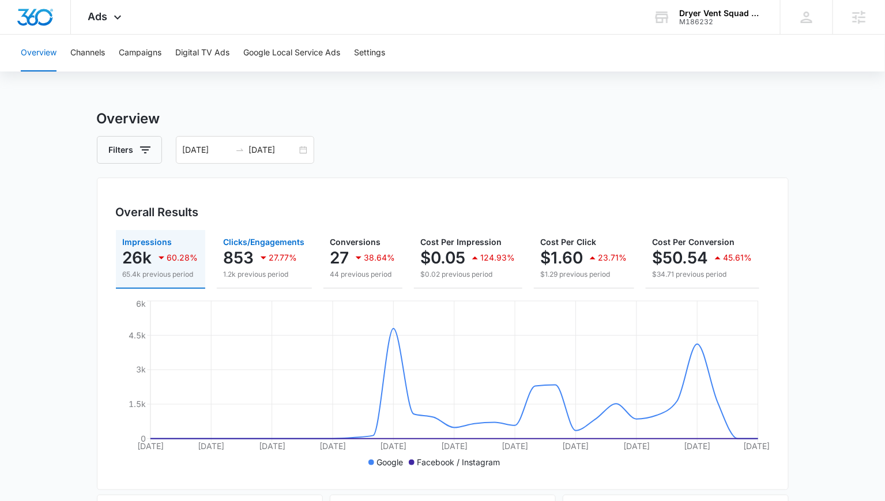
click at [244, 281] on button "Clicks/Engagements 853 27.77% 1.2k previous period" at bounding box center [264, 259] width 95 height 59
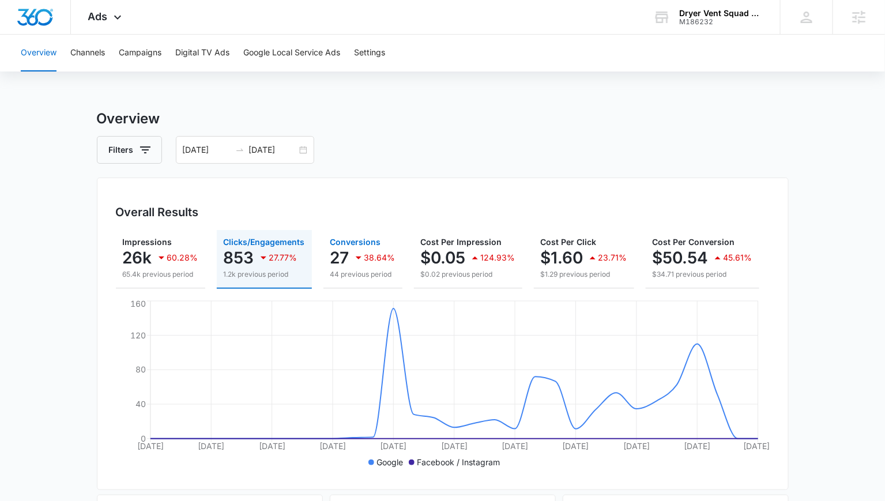
click at [364, 250] on div "38.64%" at bounding box center [374, 257] width 44 height 23
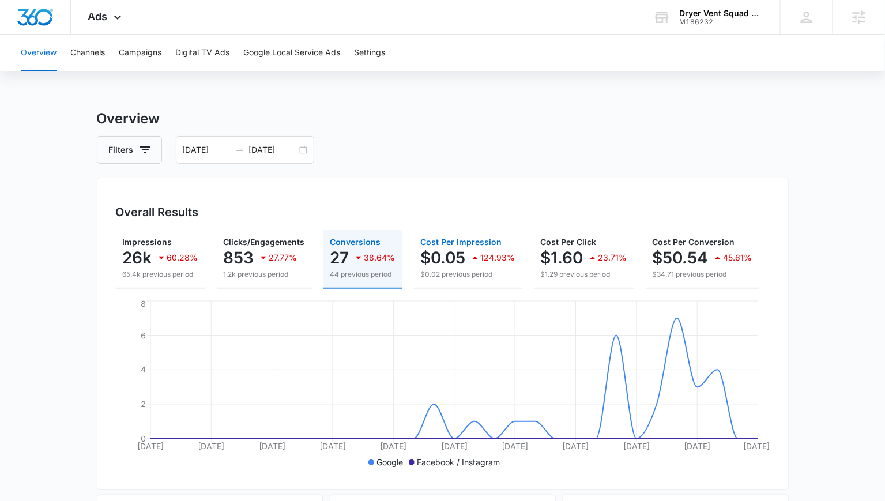
click at [496, 251] on div "124.93%" at bounding box center [491, 257] width 47 height 23
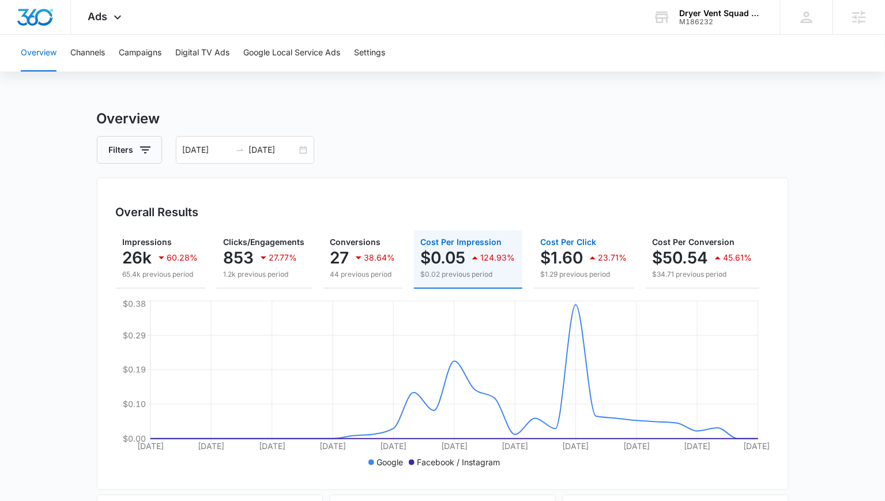
click at [602, 251] on div "23.71%" at bounding box center [607, 257] width 42 height 23
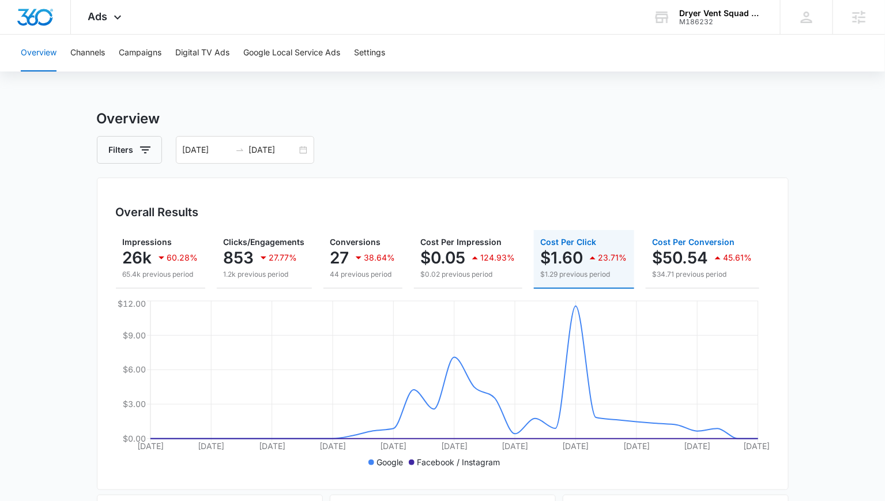
click at [689, 259] on p "$50.54" at bounding box center [681, 257] width 56 height 18
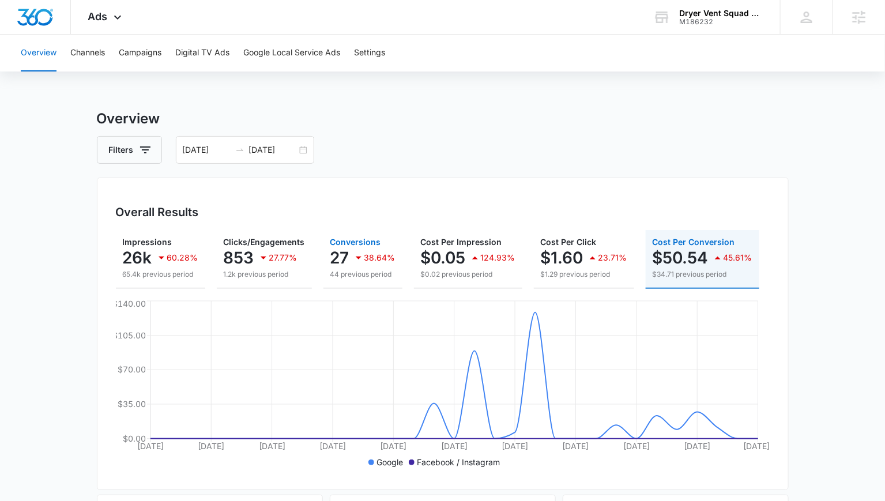
click at [378, 261] on p "38.64%" at bounding box center [379, 258] width 31 height 8
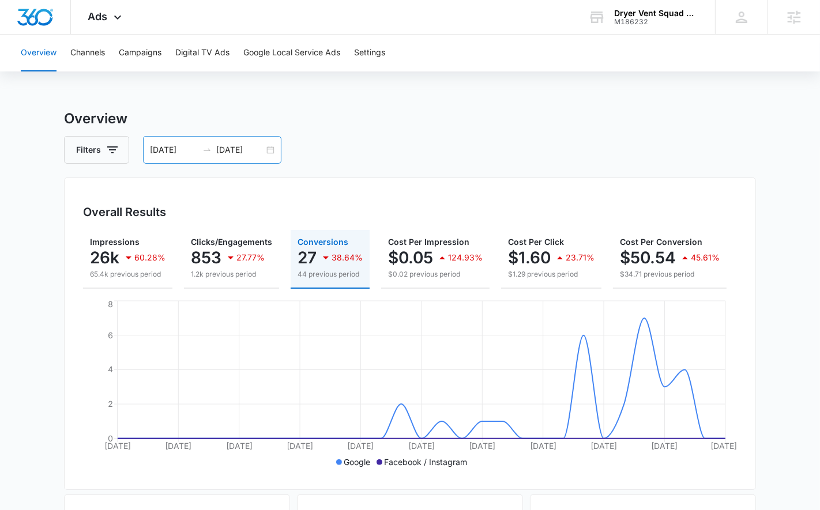
click at [277, 145] on div "[DATE] [DATE]" at bounding box center [212, 150] width 138 height 28
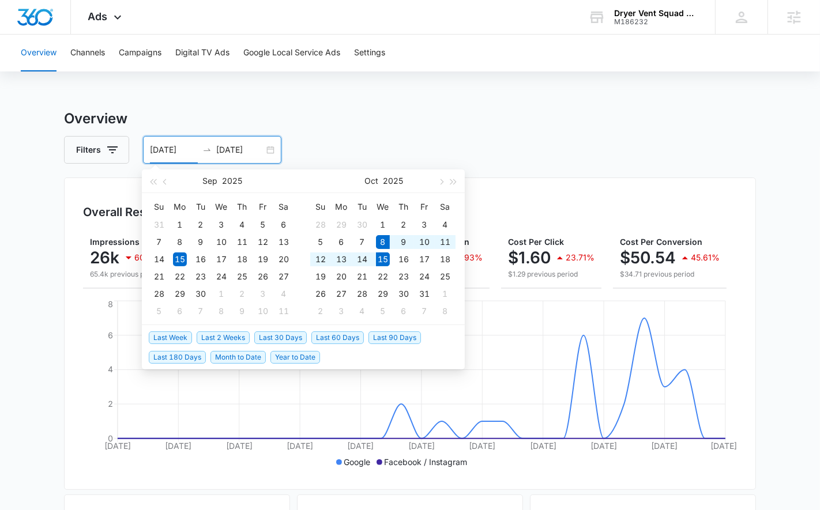
click at [170, 334] on span "Last Week" at bounding box center [170, 337] width 43 height 13
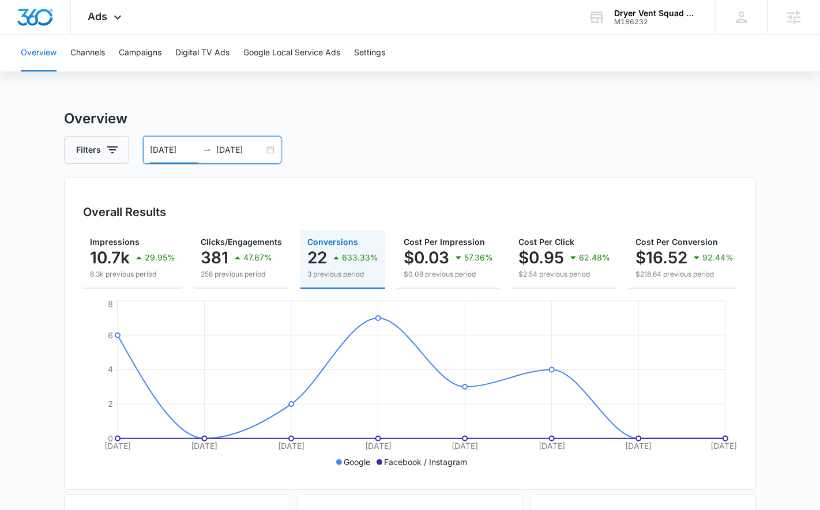
click at [167, 145] on input "[DATE]" at bounding box center [174, 150] width 48 height 13
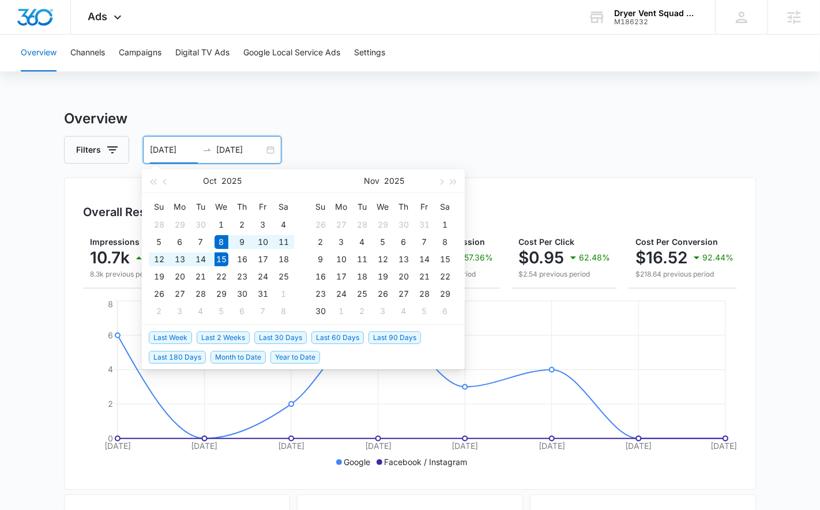
type input "[DATE]"
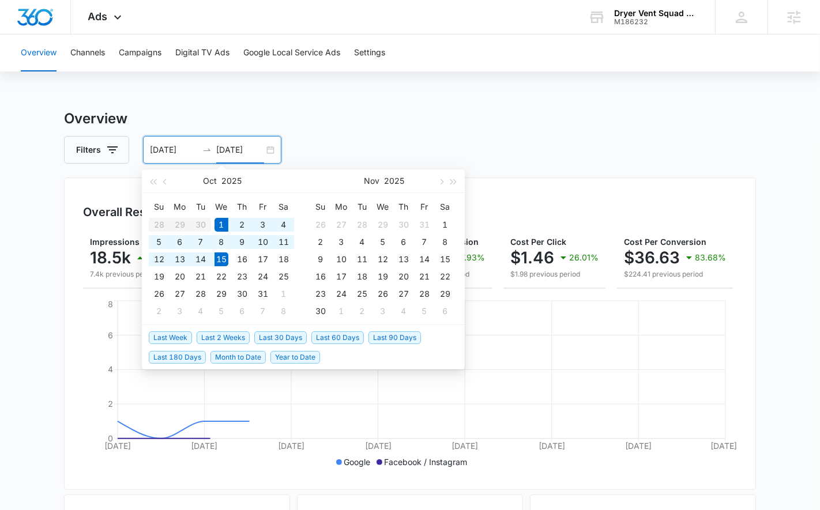
click at [216, 100] on div "Overview Channels Campaigns Digital TV Ads Google Local Service Ads Settings Ov…" at bounding box center [410, 486] width 820 height 902
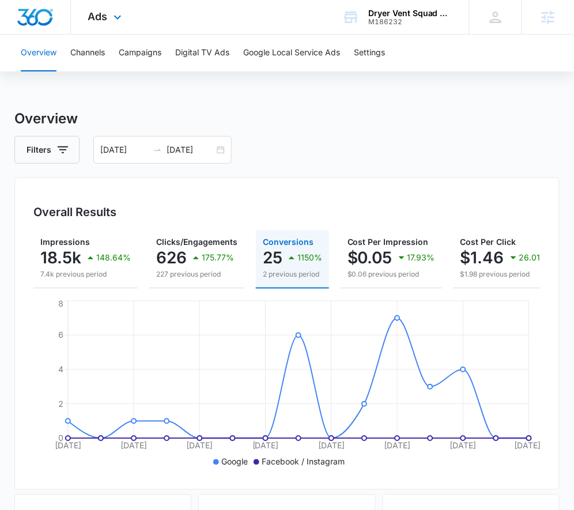
click at [101, 0] on div "Ads Apps Reputation Websites Forms CRM Email Social Shop Payments POS Content A…" at bounding box center [106, 17] width 71 height 34
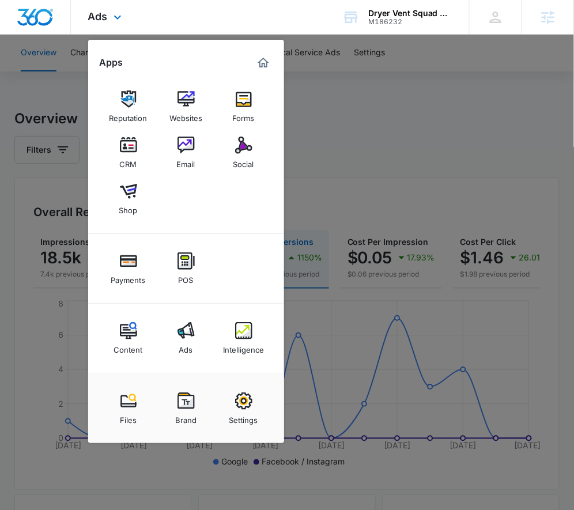
click at [238, 363] on div "Content Ads Intelligence" at bounding box center [186, 339] width 196 height 70
click at [238, 331] on img at bounding box center [243, 330] width 17 height 17
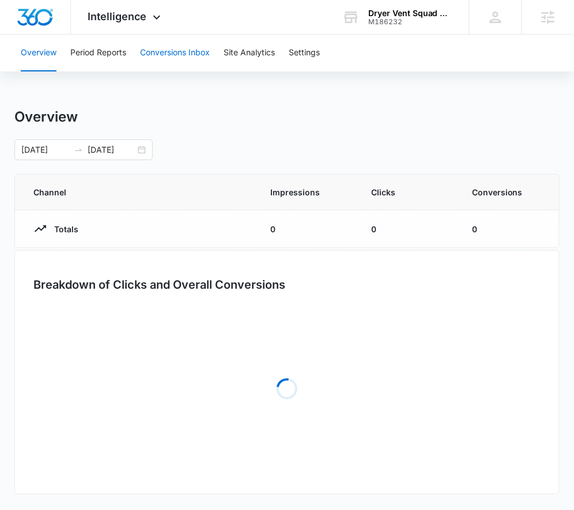
click at [170, 52] on button "Conversions Inbox" at bounding box center [175, 53] width 70 height 37
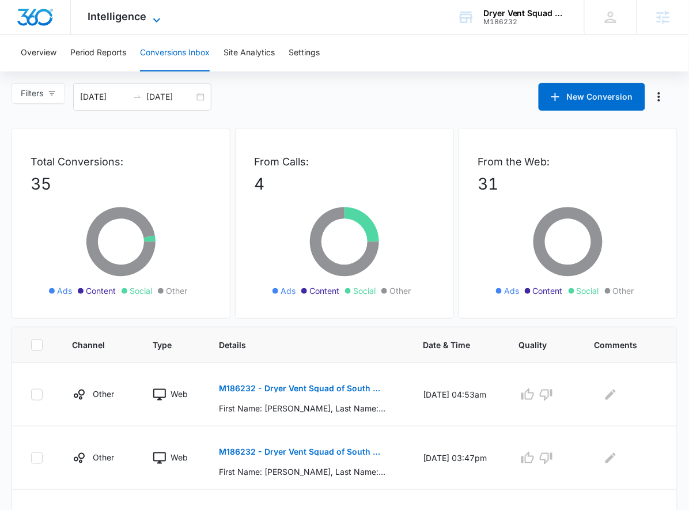
click at [124, 14] on span "Intelligence" at bounding box center [117, 16] width 59 height 12
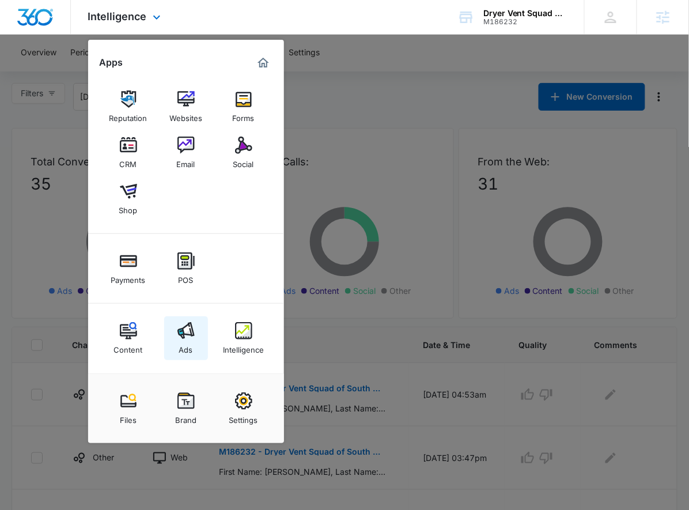
click at [181, 338] on img at bounding box center [186, 330] width 17 height 17
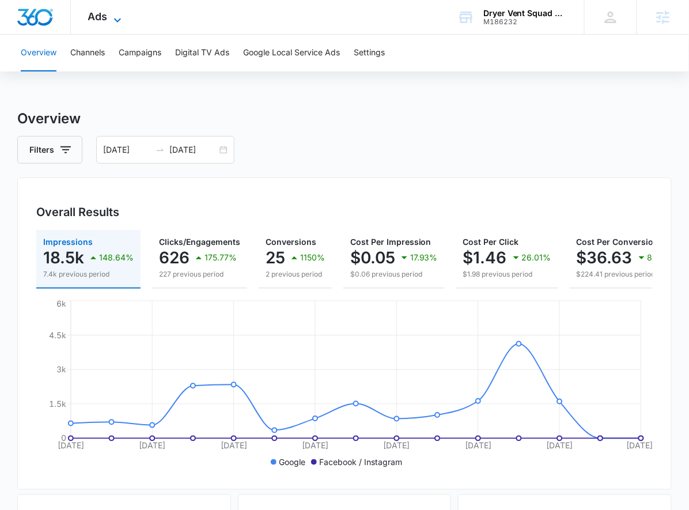
click at [117, 17] on icon at bounding box center [118, 20] width 14 height 14
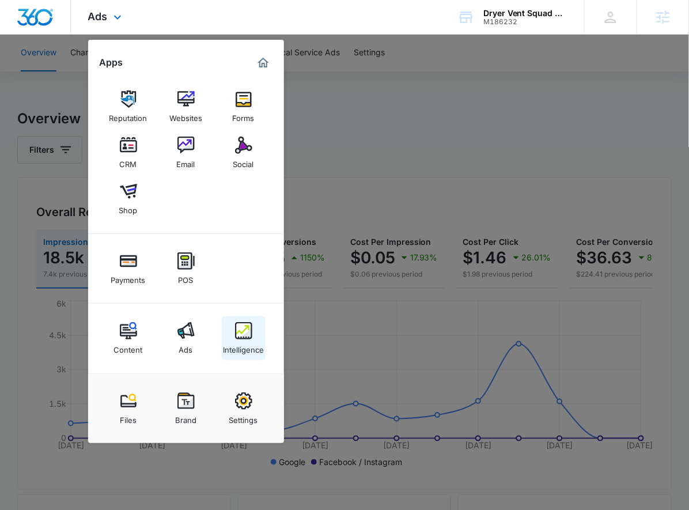
click at [236, 342] on div "Intelligence" at bounding box center [243, 347] width 41 height 15
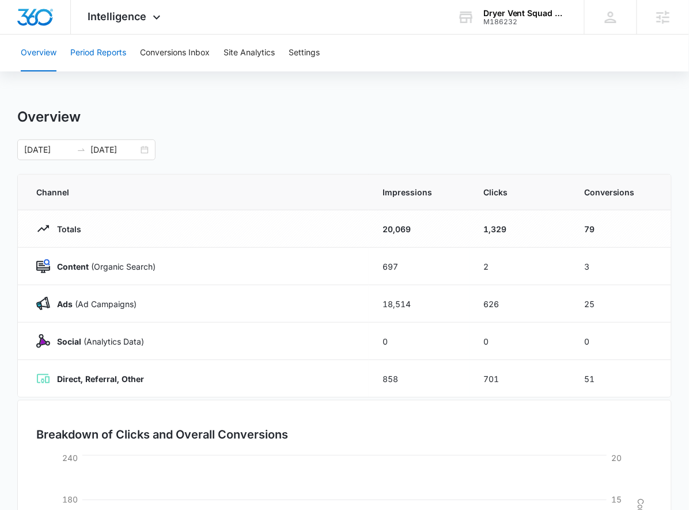
click at [108, 53] on button "Period Reports" at bounding box center [98, 53] width 56 height 37
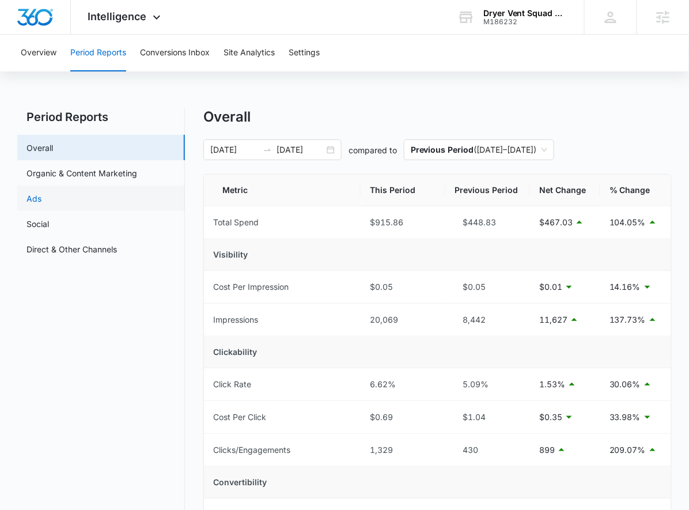
click at [42, 201] on link "Ads" at bounding box center [34, 199] width 15 height 12
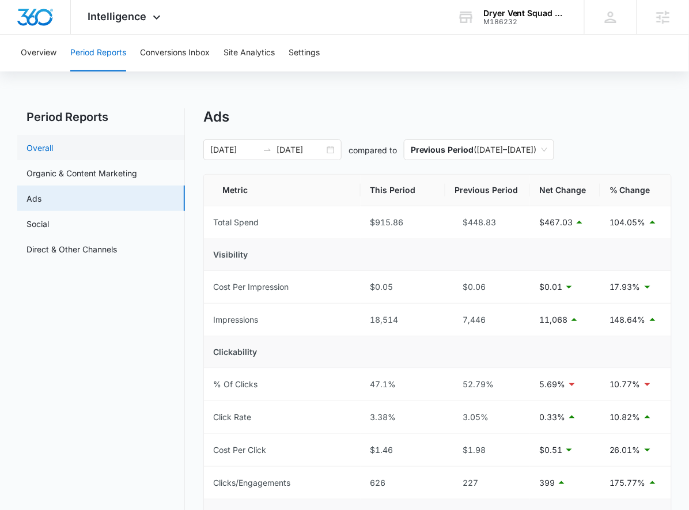
click at [53, 146] on link "Overall" at bounding box center [40, 148] width 27 height 12
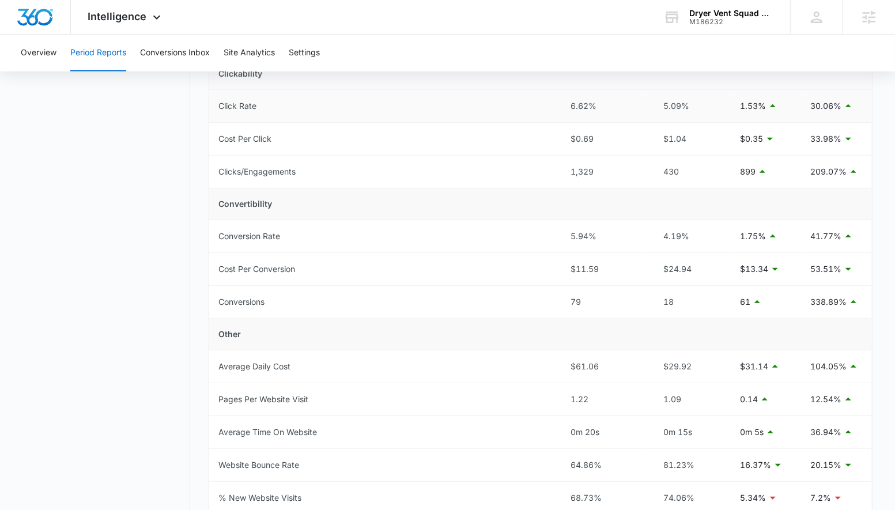
scroll to position [288, 0]
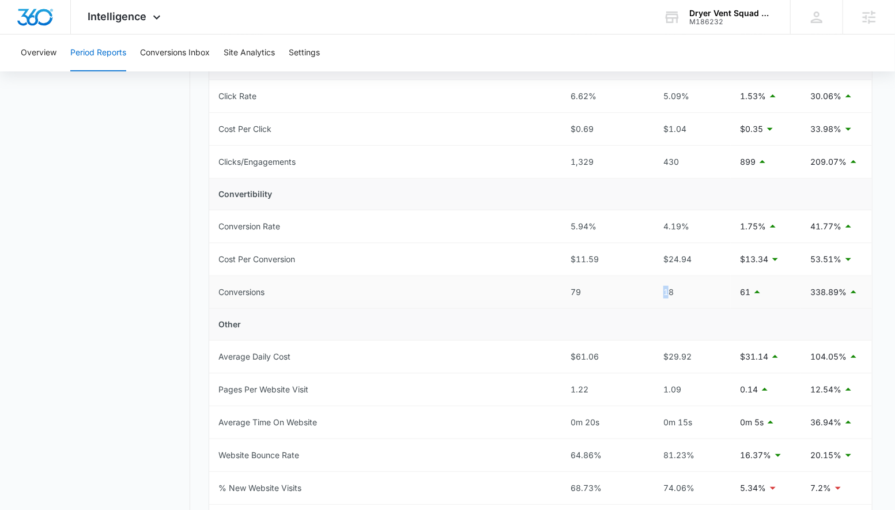
drag, startPoint x: 670, startPoint y: 289, endPoint x: 658, endPoint y: 289, distance: 11.5
click at [658, 289] on div "18" at bounding box center [688, 292] width 66 height 13
drag, startPoint x: 659, startPoint y: 289, endPoint x: 674, endPoint y: 289, distance: 15.6
click at [674, 289] on div "18" at bounding box center [688, 292] width 66 height 13
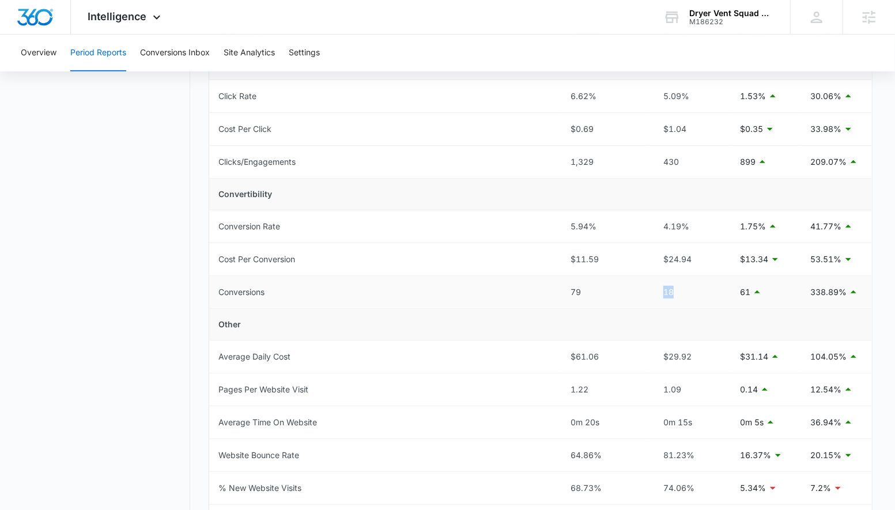
click at [674, 289] on div "18" at bounding box center [688, 292] width 66 height 13
drag, startPoint x: 582, startPoint y: 288, endPoint x: 567, endPoint y: 288, distance: 14.4
click at [567, 288] on td "79" at bounding box center [603, 292] width 85 height 33
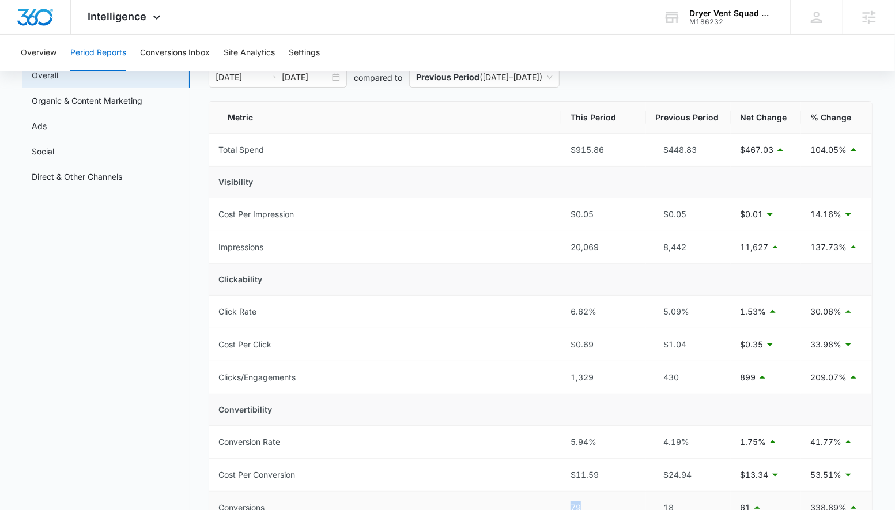
scroll to position [0, 0]
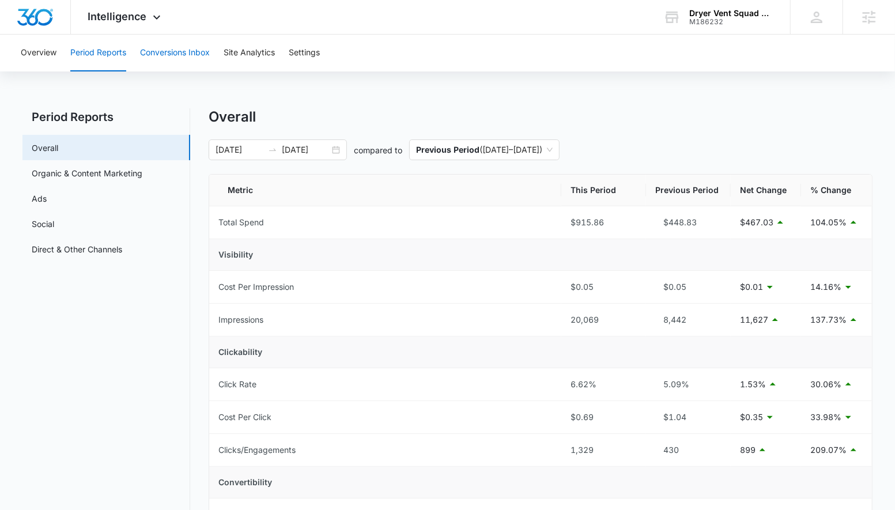
click at [169, 50] on button "Conversions Inbox" at bounding box center [175, 53] width 70 height 37
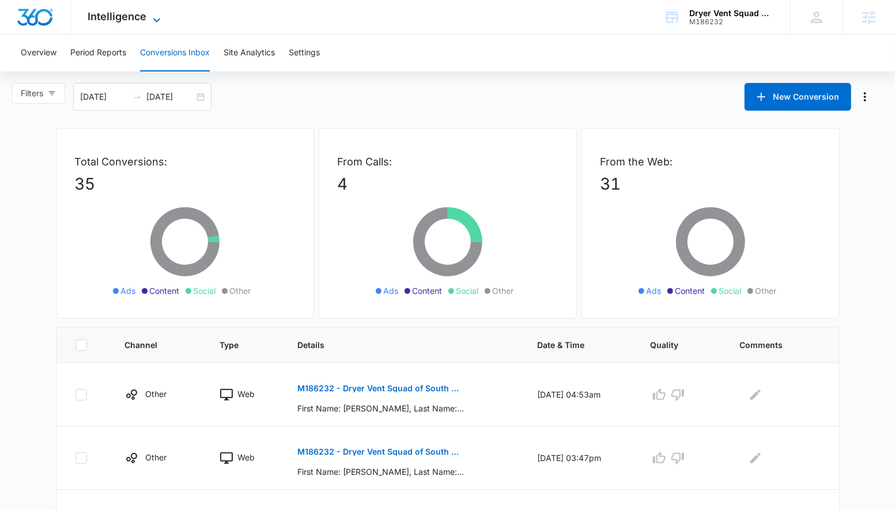
click at [110, 13] on span "Intelligence" at bounding box center [117, 16] width 59 height 12
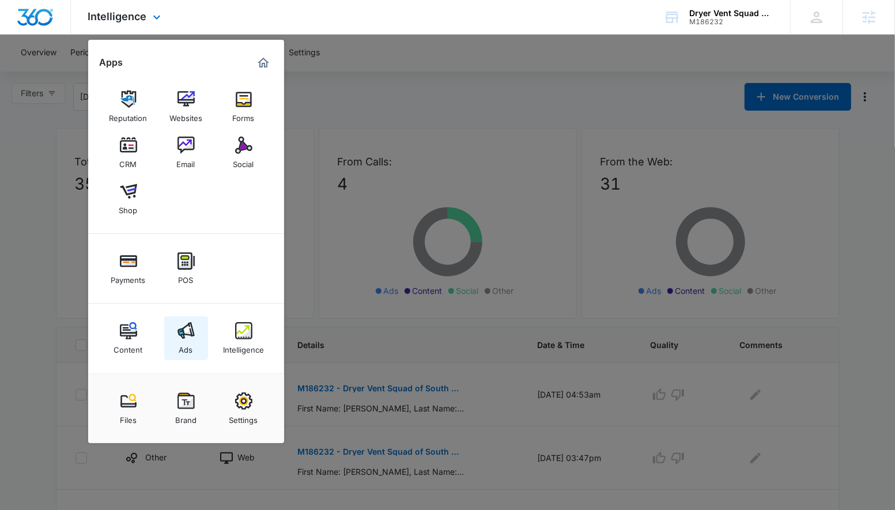
click at [186, 337] on img at bounding box center [186, 330] width 17 height 17
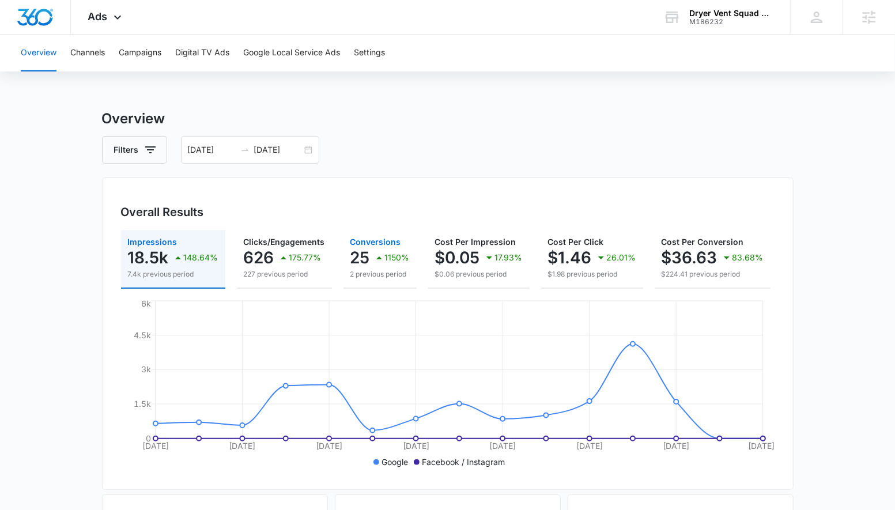
click at [378, 277] on p "2 previous period" at bounding box center [380, 274] width 59 height 10
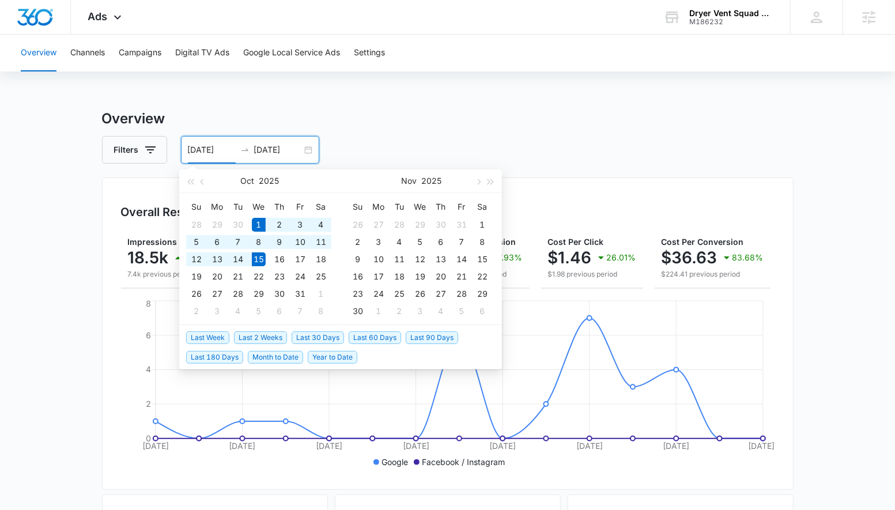
drag, startPoint x: 205, startPoint y: 151, endPoint x: 197, endPoint y: 149, distance: 8.8
click at [197, 149] on input "[DATE]" at bounding box center [212, 150] width 48 height 13
click at [302, 334] on span "Last 30 Days" at bounding box center [318, 337] width 52 height 13
type input "[DATE]"
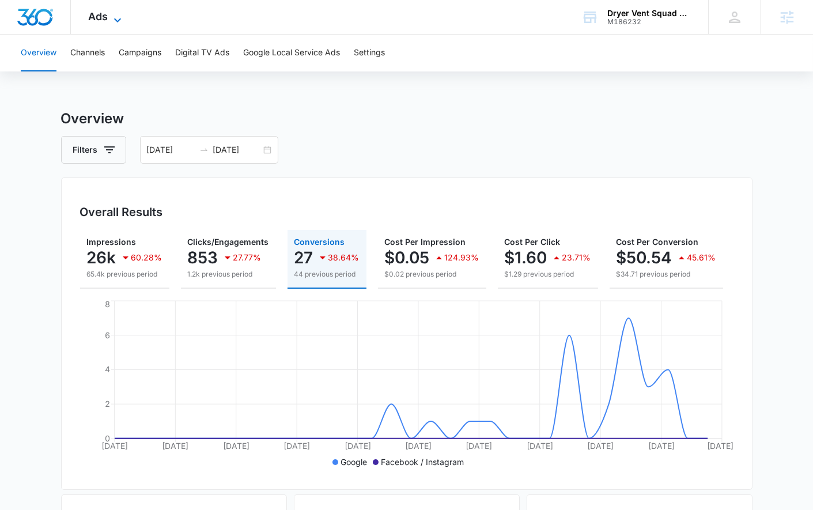
click at [106, 14] on span "Ads" at bounding box center [98, 16] width 20 height 12
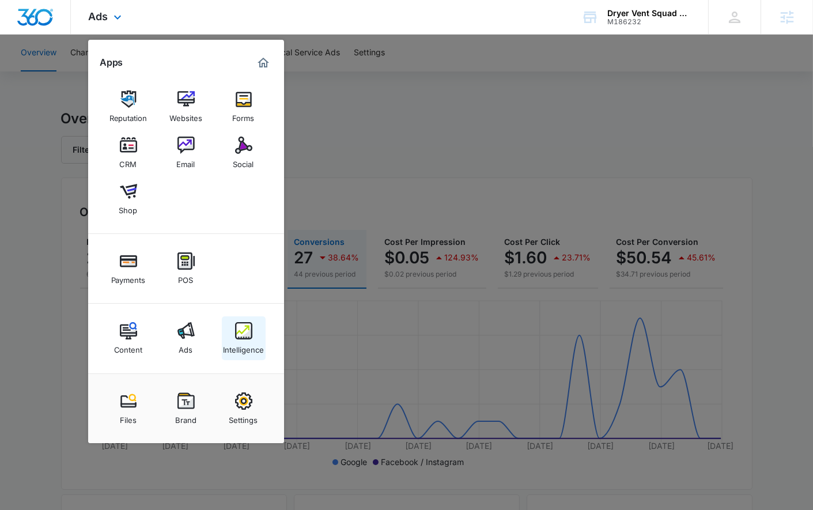
click at [235, 329] on img at bounding box center [243, 330] width 17 height 17
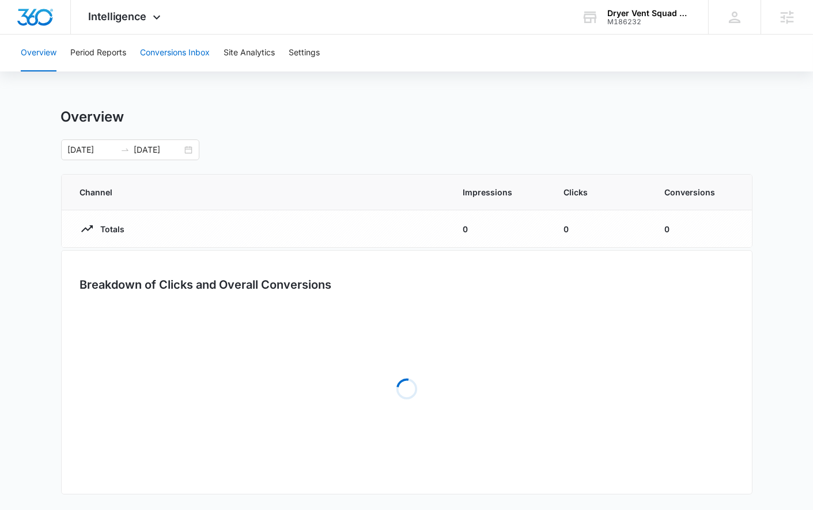
click at [192, 56] on button "Conversions Inbox" at bounding box center [175, 53] width 70 height 37
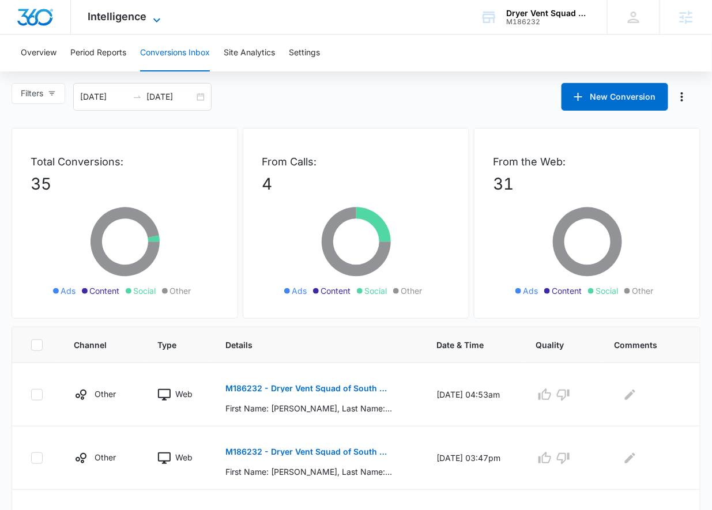
click at [130, 16] on span "Intelligence" at bounding box center [117, 16] width 59 height 12
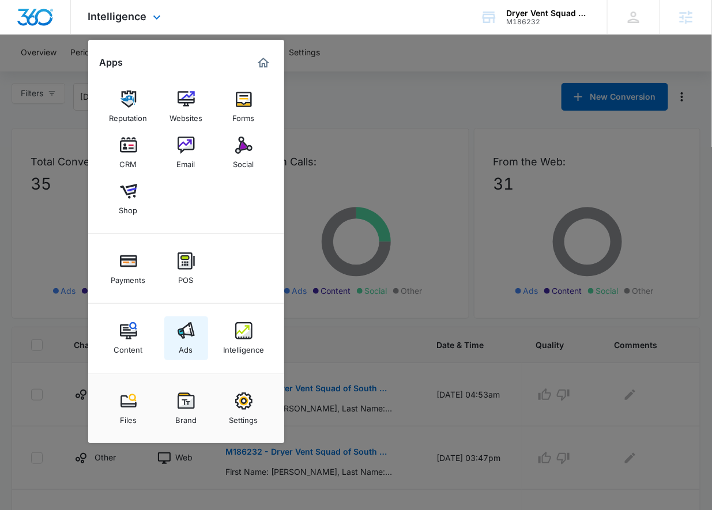
click at [184, 338] on img at bounding box center [186, 330] width 17 height 17
